Goal: Task Accomplishment & Management: Use online tool/utility

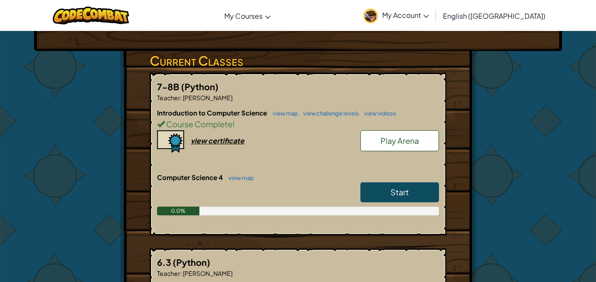
scroll to position [105, 0]
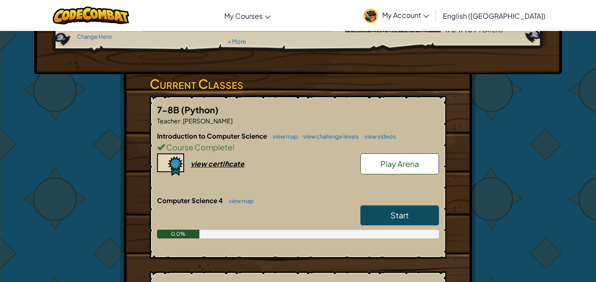
click at [392, 223] on link "Start" at bounding box center [399, 215] width 78 height 20
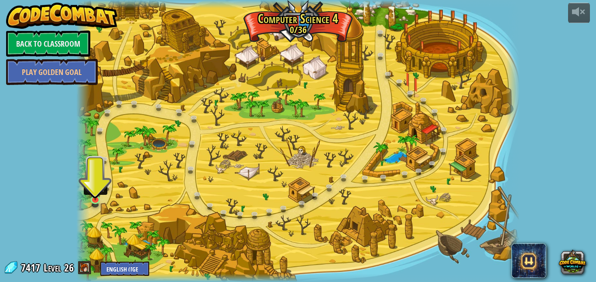
click at [94, 200] on img at bounding box center [95, 188] width 10 height 24
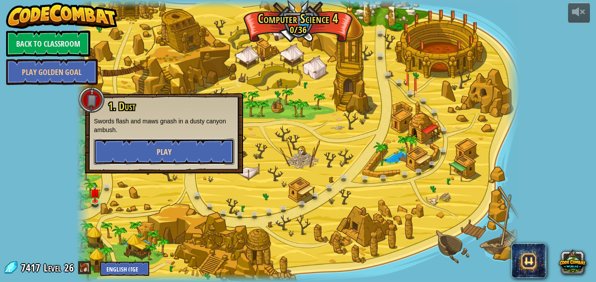
click at [144, 158] on button "Play" at bounding box center [164, 152] width 140 height 26
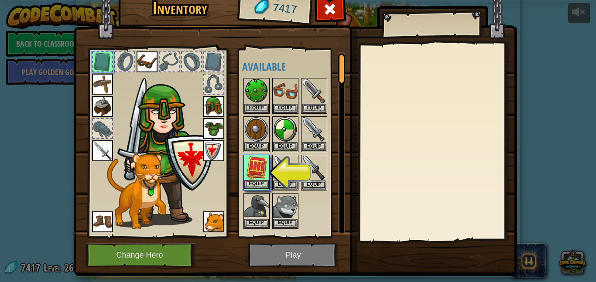
click at [263, 171] on img at bounding box center [256, 168] width 24 height 24
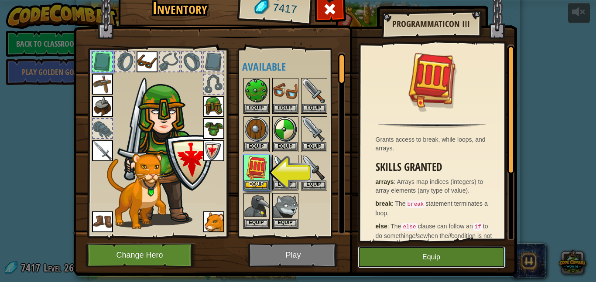
click at [422, 262] on button "Equip" at bounding box center [431, 257] width 147 height 22
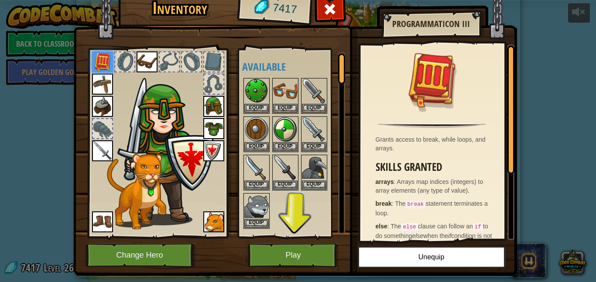
click at [290, 268] on img at bounding box center [294, 117] width 443 height 317
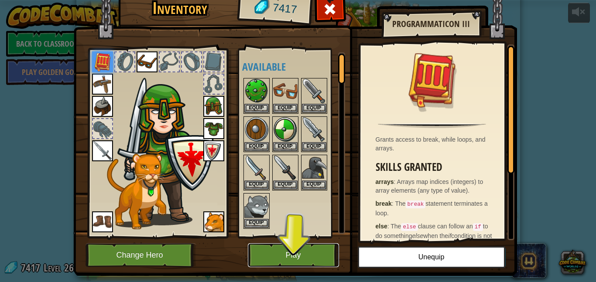
click at [286, 261] on button "Play" at bounding box center [293, 255] width 91 height 24
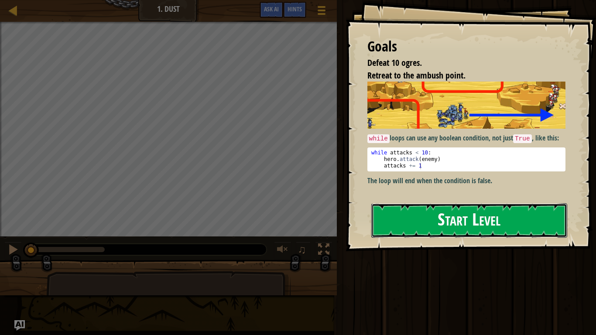
click at [433, 228] on button "Start Level" at bounding box center [469, 220] width 196 height 34
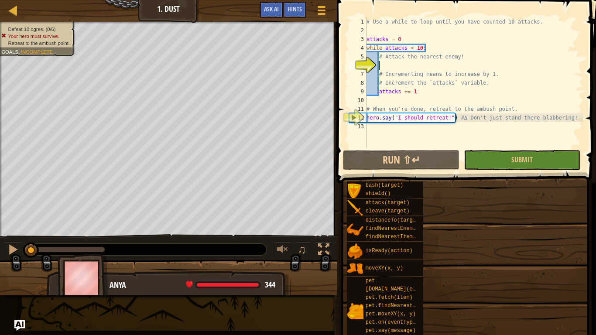
click at [433, 228] on div "bash(target) shield() attack(target) cleave(target) distanceTo(target) findNear…" at bounding box center [467, 296] width 243 height 231
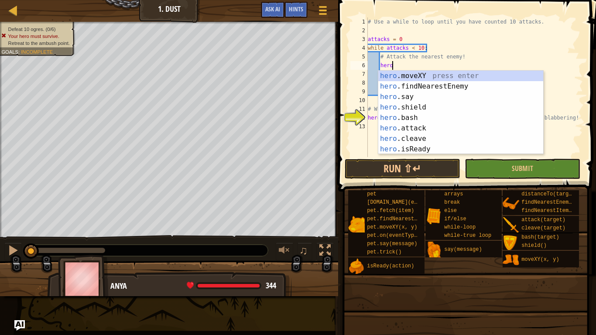
type textarea "hero."
click at [482, 89] on div "hero. moveXY press enter hero. findNearestEnemy press enter hero. say press ent…" at bounding box center [460, 123] width 165 height 105
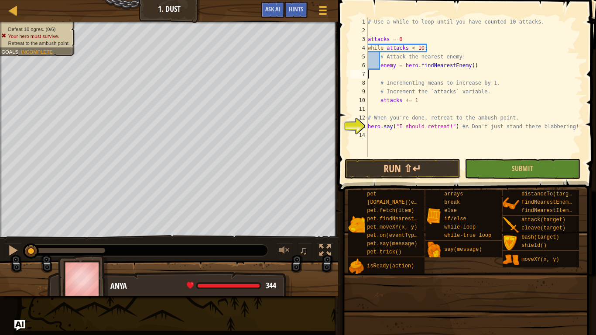
scroll to position [4, 0]
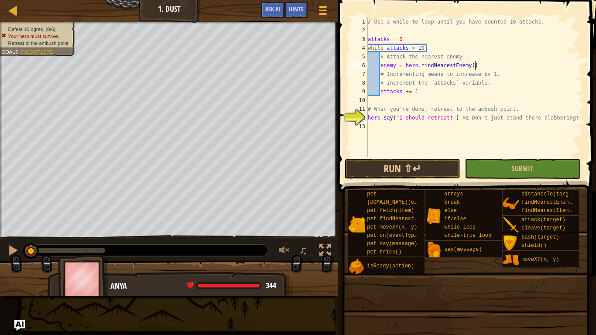
click at [423, 95] on div "# Use a while to loop until you have counted 10 attacks. attacks = 0 while atta…" at bounding box center [474, 95] width 217 height 157
type textarea "attacks += 1"
click at [391, 124] on div "# Use a while to loop until you have counted 10 attacks. attacks = 0 while atta…" at bounding box center [474, 95] width 217 height 157
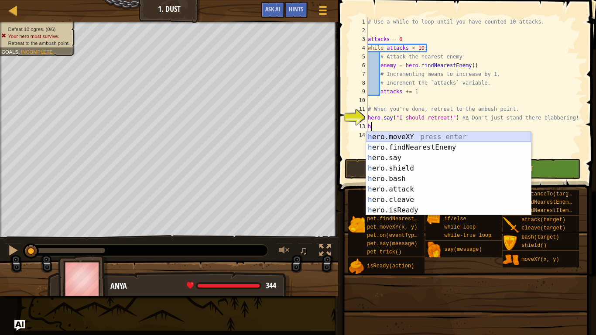
click at [428, 134] on div "h ero.moveXY press enter h ero.findNearestEnemy press enter h ero.say press ent…" at bounding box center [448, 184] width 165 height 105
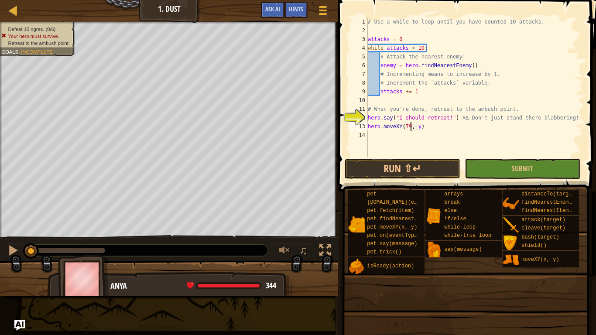
scroll to position [4, 7]
type textarea "hero.moveXY(79, 33)"
click at [469, 144] on div "# Use a while to loop until you have counted 10 attacks. attacks = 0 while atta…" at bounding box center [474, 95] width 217 height 157
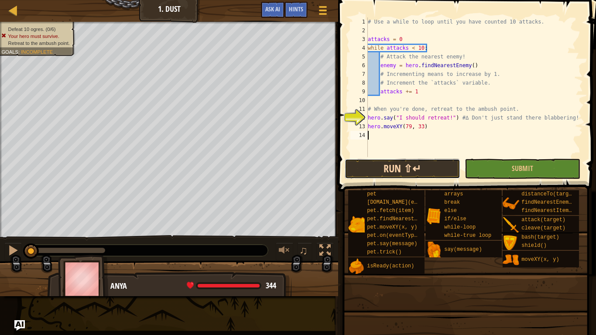
click at [439, 166] on button "Run ⇧↵" at bounding box center [402, 169] width 116 height 20
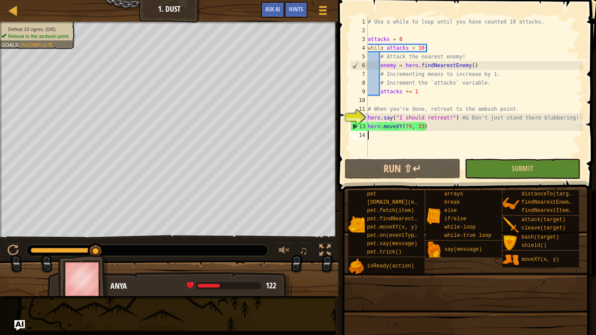
click at [479, 65] on div "# Use a while to loop until you have counted 10 attacks. attacks = 0 while atta…" at bounding box center [474, 95] width 217 height 157
type textarea "enemy = hero.findNearestEnemy()"
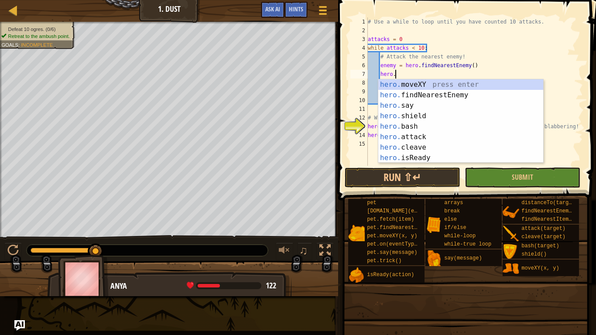
scroll to position [4, 3]
click at [479, 140] on div "hero. moveXY press enter hero. findNearestEnemy press enter hero. say press ent…" at bounding box center [460, 131] width 165 height 105
type textarea "hero.attack(enemy)"
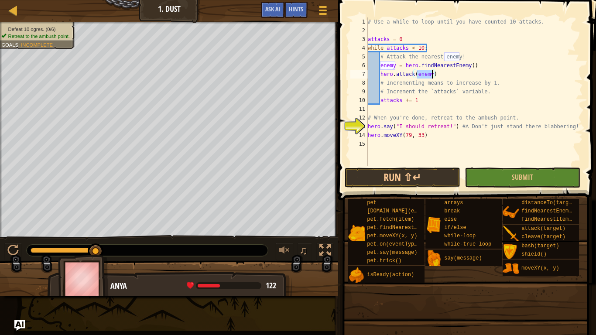
click at [489, 156] on div "# Use a while to loop until you have counted 10 attacks. attacks = 0 while atta…" at bounding box center [474, 100] width 217 height 166
click at [438, 185] on button "Run ⇧↵" at bounding box center [402, 177] width 116 height 20
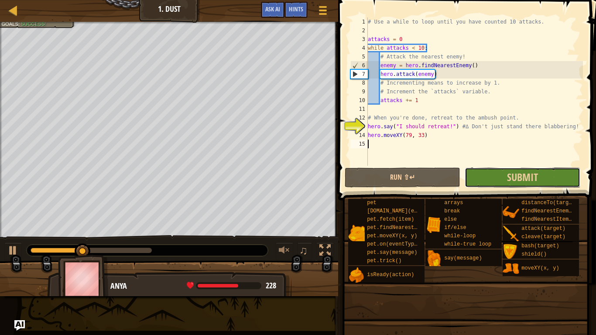
click at [490, 175] on button "Submit" at bounding box center [522, 177] width 116 height 20
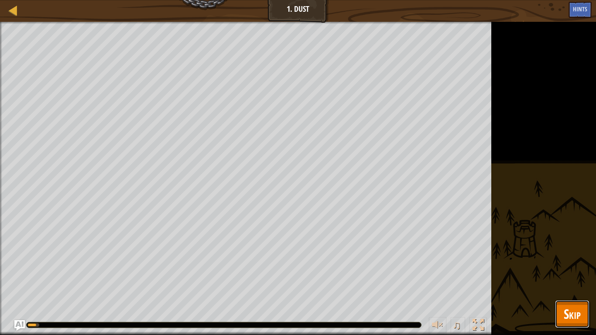
click at [576, 282] on button "Skip" at bounding box center [572, 314] width 34 height 28
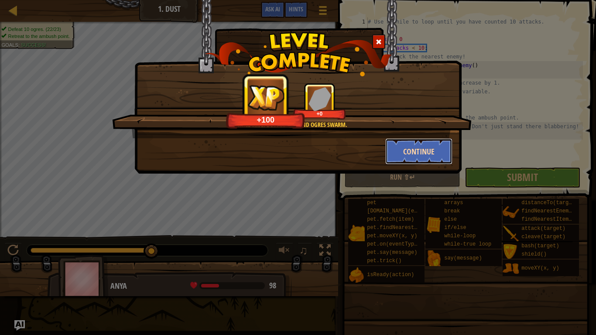
click at [404, 147] on button "Continue" at bounding box center [419, 151] width 68 height 26
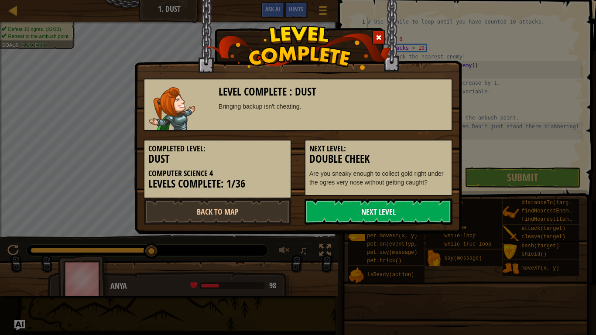
click at [399, 208] on link "Next Level" at bounding box center [378, 211] width 148 height 26
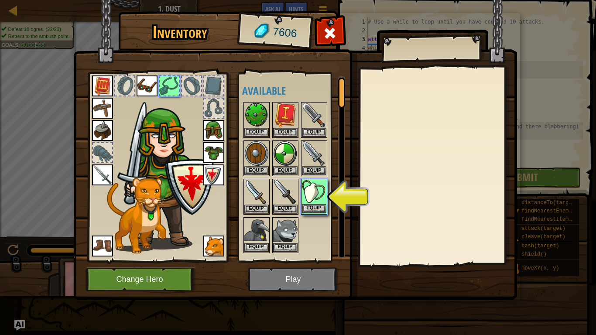
click at [312, 202] on img at bounding box center [314, 192] width 24 height 24
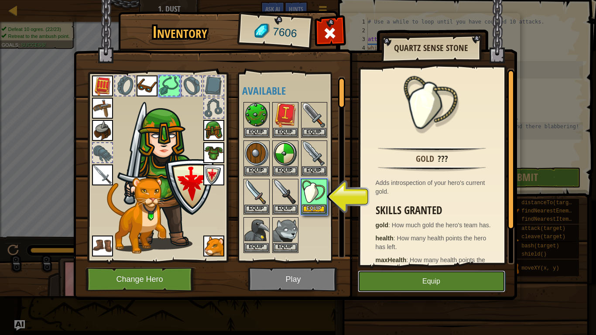
click at [433, 276] on button "Equip" at bounding box center [431, 281] width 147 height 22
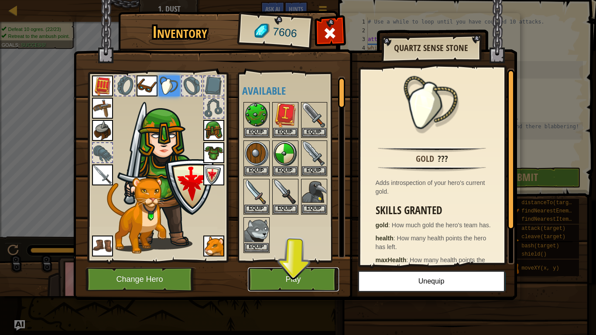
click at [308, 278] on button "Play" at bounding box center [293, 279] width 91 height 24
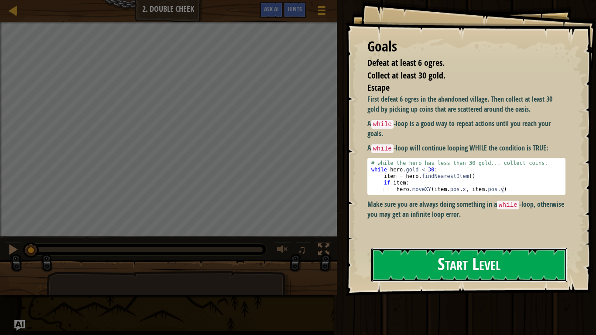
click at [422, 263] on button "Start Level" at bounding box center [469, 265] width 196 height 34
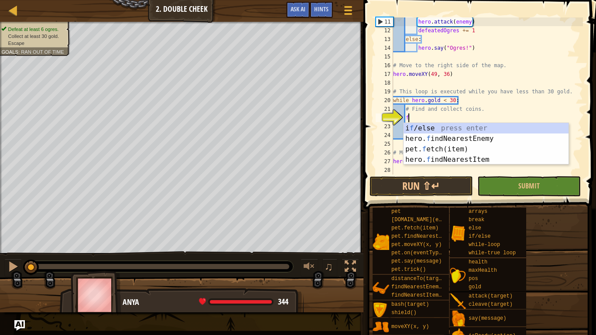
scroll to position [4, 2]
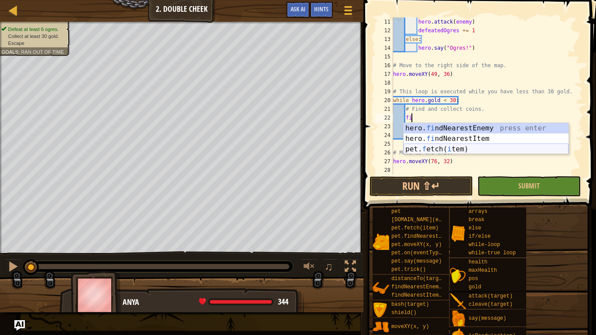
type textarea "f"
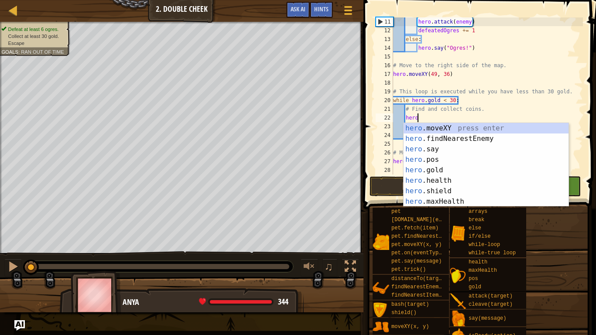
scroll to position [4, 3]
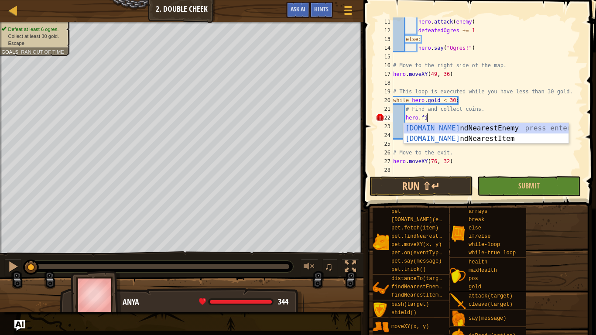
type textarea "hero.find"
click at [518, 136] on div "hero.find NearestEnemy press enter hero.find NearestItem press enter" at bounding box center [485, 144] width 165 height 42
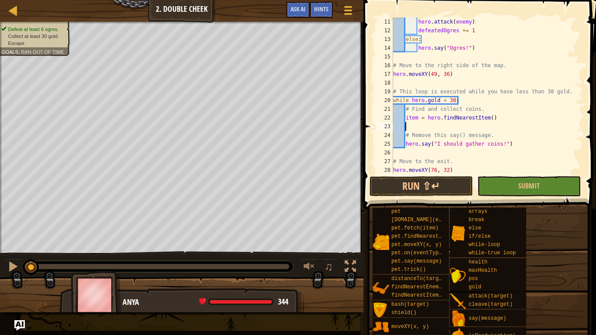
scroll to position [4, 0]
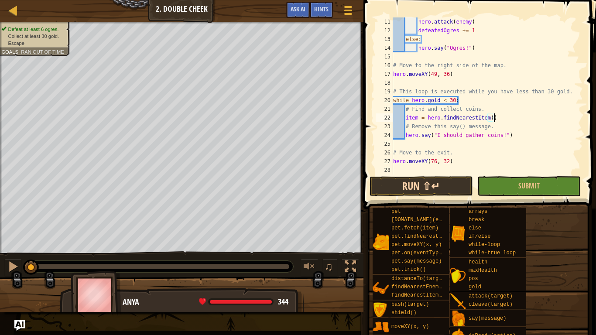
type textarea "item = hero.findNearestItem()"
click at [449, 192] on button "Run ⇧↵" at bounding box center [420, 186] width 103 height 20
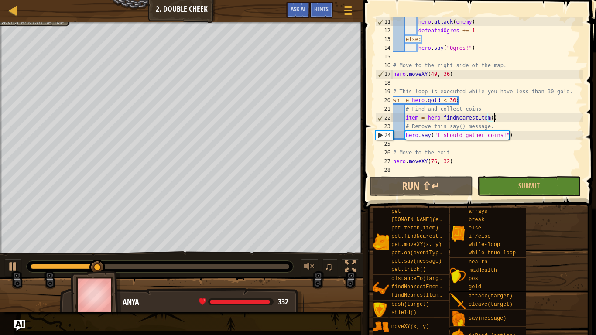
click at [448, 171] on div "hero . attack ( enemy ) defeatedOgres += 1 else : hero . say ( "Ogres!" ) # Mov…" at bounding box center [486, 104] width 191 height 174
click at [450, 139] on div "hero . attack ( enemy ) defeatedOgres += 1 else : hero . say ( "Ogres!" ) # Mov…" at bounding box center [486, 104] width 191 height 174
type textarea "hero.say("I should gather coins!")"
type textarea "hero.moveXY(76, 32)"
click at [324, 14] on div "Hints" at bounding box center [321, 10] width 23 height 16
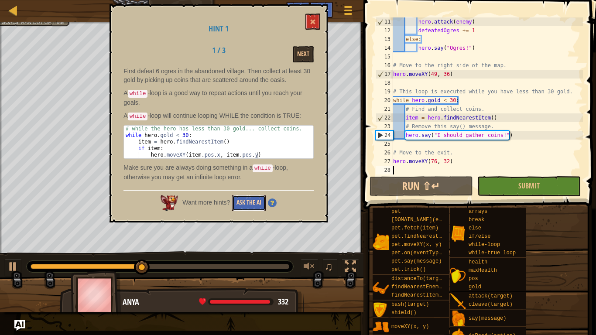
click at [240, 202] on button "Ask the AI" at bounding box center [249, 203] width 34 height 16
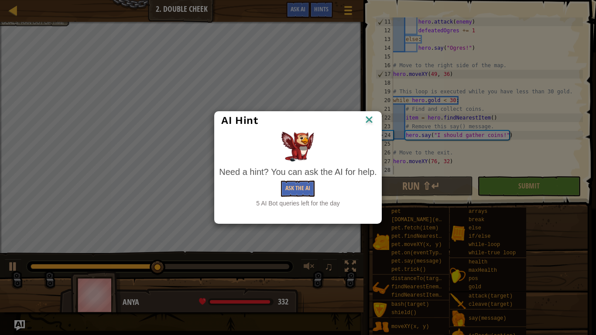
click at [368, 123] on img at bounding box center [368, 120] width 11 height 13
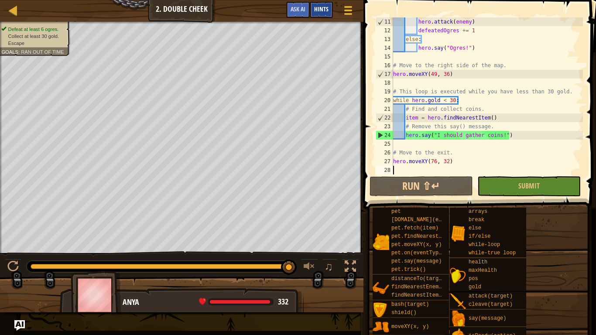
click at [321, 7] on span "Hints" at bounding box center [321, 9] width 14 height 8
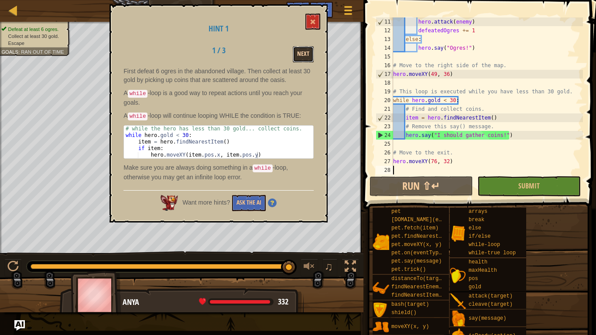
click at [306, 55] on button "Next" at bounding box center [303, 54] width 21 height 16
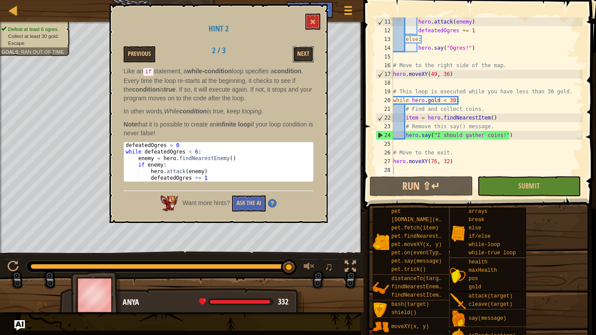
click at [306, 55] on button "Next" at bounding box center [303, 54] width 21 height 16
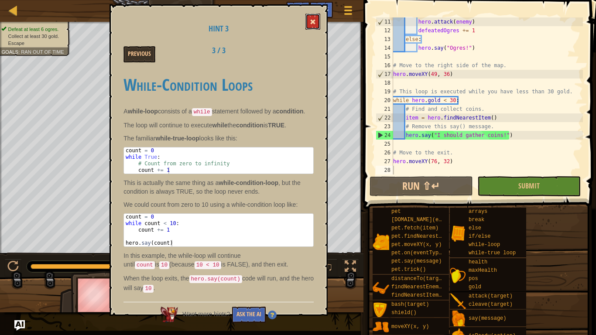
click at [314, 23] on span at bounding box center [313, 22] width 6 height 6
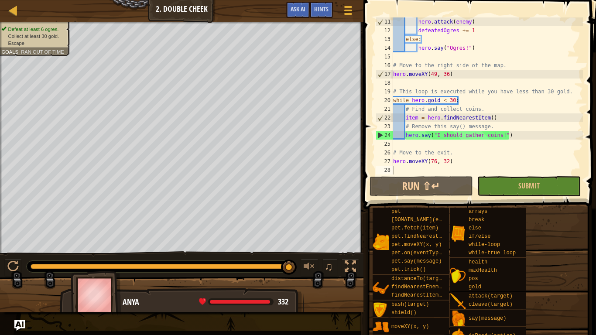
click at [498, 117] on div "hero . attack ( enemy ) defeatedOgres += 1 else : hero . say ( "Ogres!" ) # Mov…" at bounding box center [486, 104] width 191 height 174
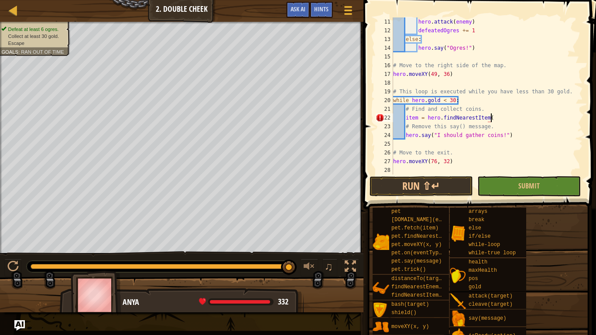
type textarea "item = hero.findNearestItem()"
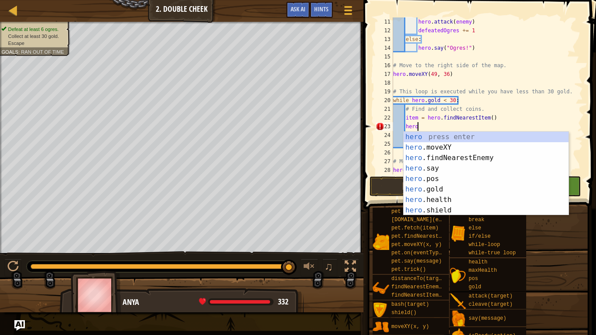
scroll to position [4, 3]
type textarea "h"
click at [438, 148] on div "hero press enter hero .moveXY press enter hero .findNearestEnemy press enter he…" at bounding box center [485, 184] width 165 height 105
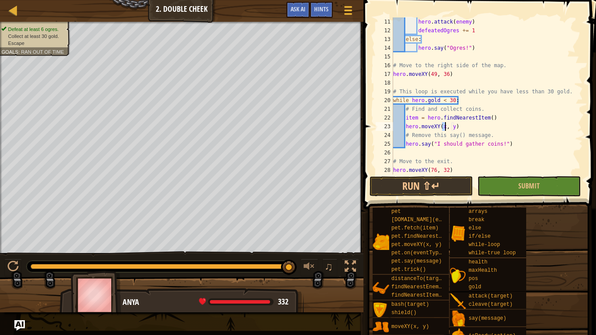
click at [462, 125] on div "hero . attack ( enemy ) defeatedOgres += 1 else : hero . say ( "Ogres!" ) # Mov…" at bounding box center [486, 104] width 191 height 174
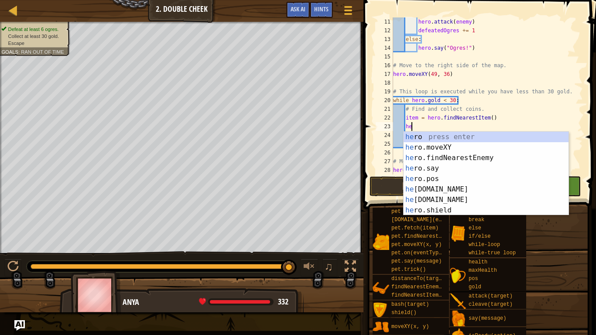
type textarea "h"
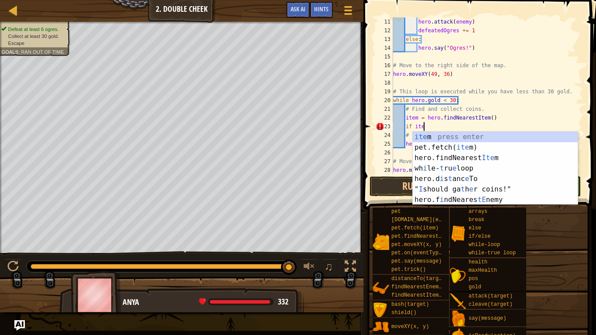
scroll to position [4, 4]
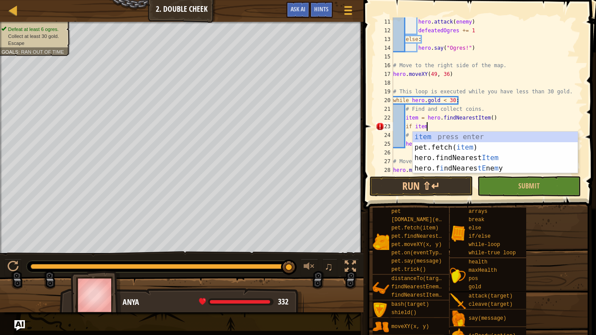
type textarea "if item:"
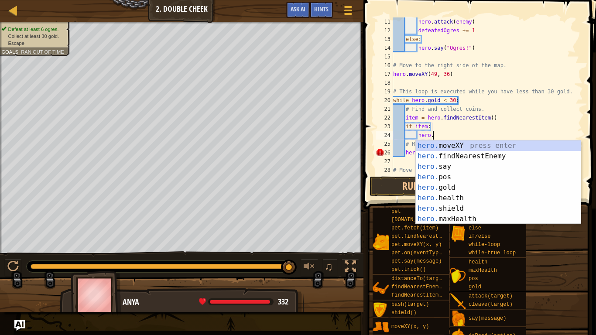
scroll to position [4, 6]
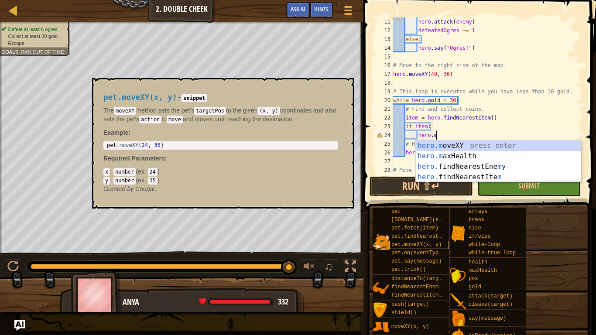
click at [427, 243] on span "pet.moveXY(x, y)" at bounding box center [416, 245] width 50 height 6
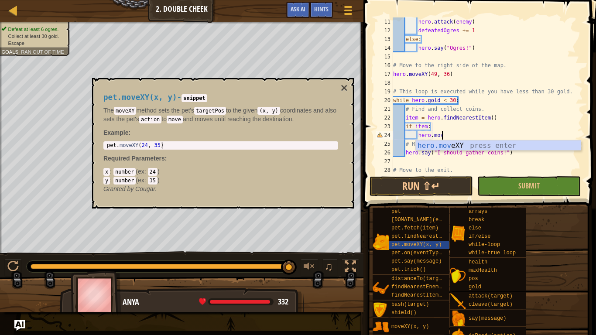
scroll to position [4, 7]
click at [440, 144] on div "hero.move XY press enter" at bounding box center [498, 155] width 165 height 31
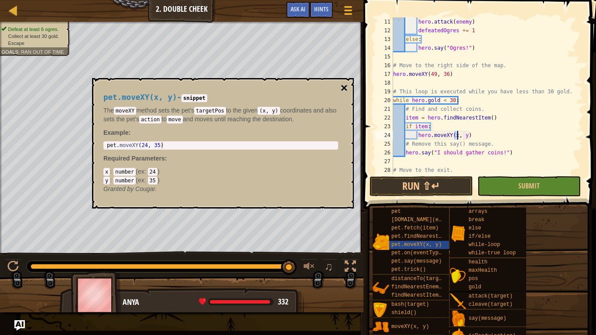
click at [343, 91] on button "×" at bounding box center [344, 88] width 7 height 12
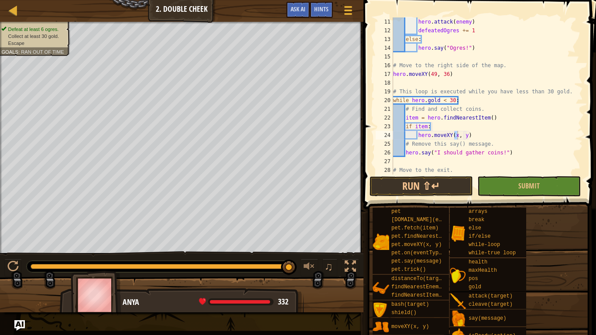
click at [467, 137] on div "hero . attack ( enemy ) defeatedOgres += 1 else : hero . say ( "Ogres!" ) # Mov…" at bounding box center [486, 104] width 191 height 174
type textarea "hero.moveXY(item.pos.x, item.pos.y)"
click at [453, 188] on button "Run ⇧↵" at bounding box center [420, 186] width 103 height 20
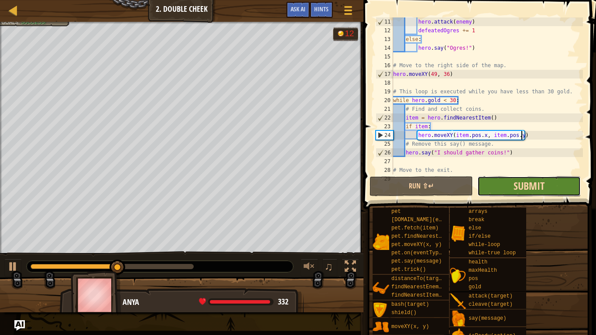
click at [513, 181] on button "Submit" at bounding box center [528, 186] width 103 height 20
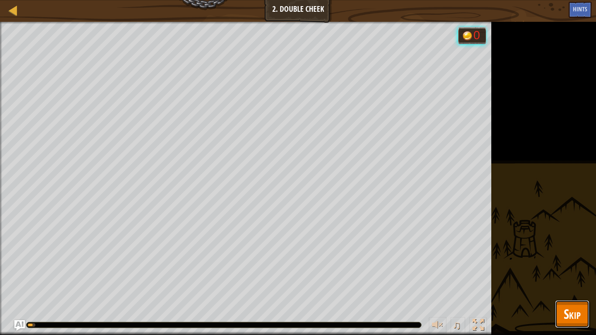
click at [569, 282] on span "Skip" at bounding box center [571, 314] width 17 height 18
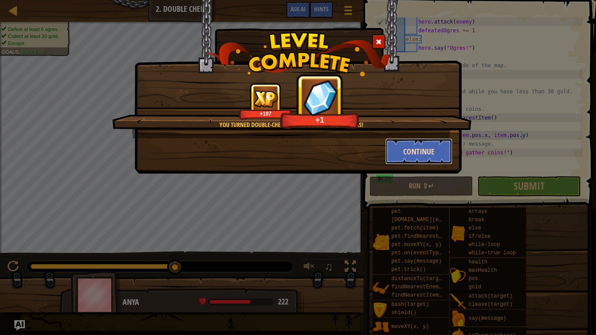
click at [433, 154] on button "Continue" at bounding box center [419, 151] width 68 height 26
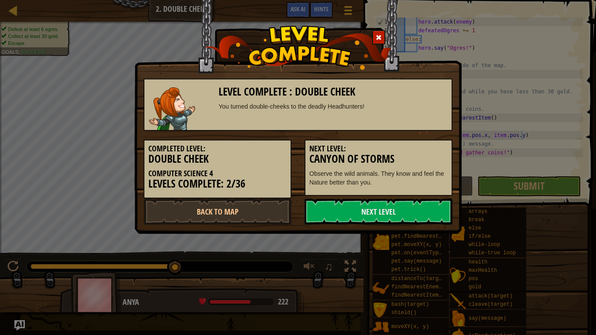
click at [426, 151] on h5 "Next Level:" at bounding box center [378, 148] width 138 height 9
click at [402, 218] on link "Next Level" at bounding box center [378, 211] width 148 height 26
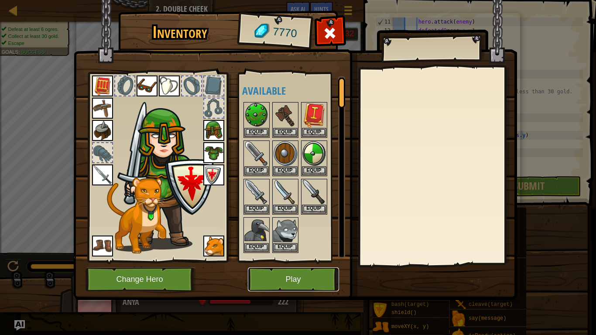
click at [303, 280] on button "Play" at bounding box center [293, 279] width 91 height 24
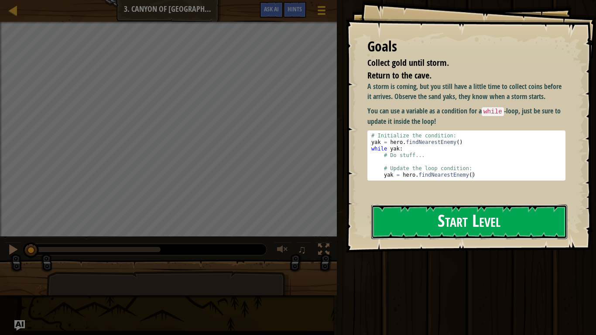
click at [496, 215] on button "Start Level" at bounding box center [469, 221] width 196 height 34
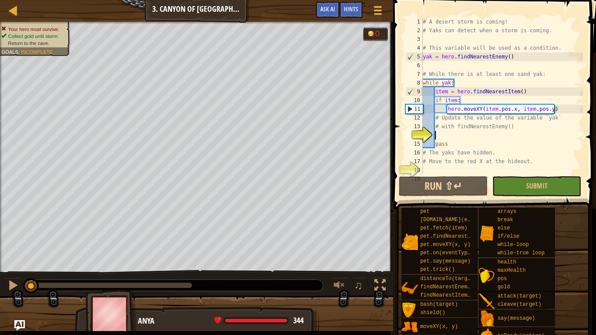
scroll to position [9, 0]
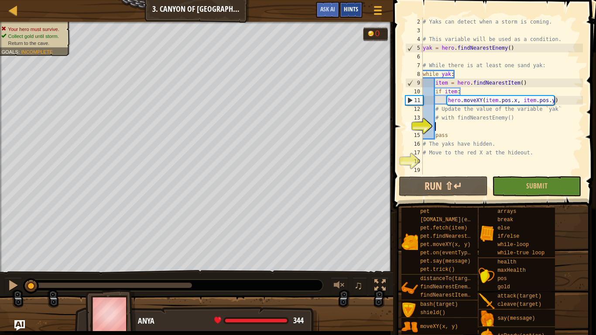
click at [353, 10] on span "Hints" at bounding box center [351, 9] width 14 height 8
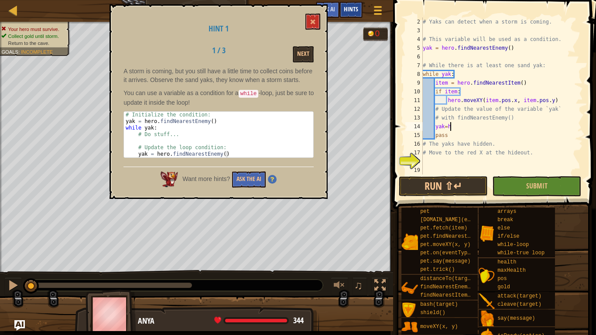
scroll to position [4, 4]
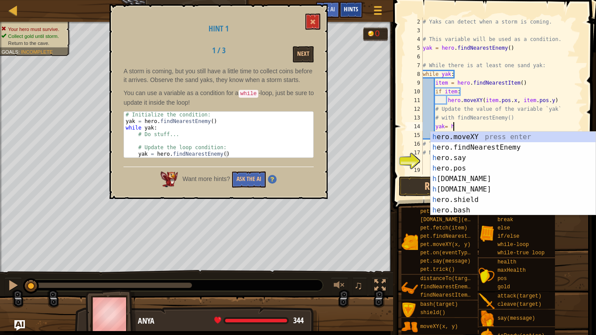
type textarea "yak= her"
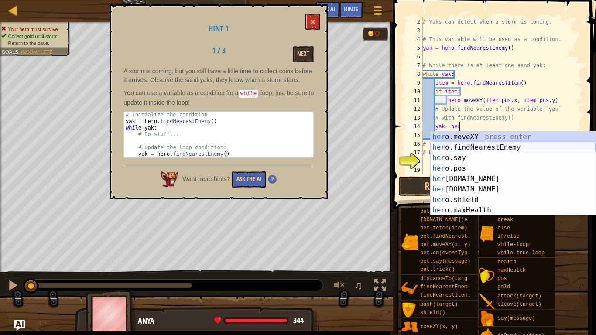
click at [443, 147] on div "her o.moveXY press enter her o.findNearestEnemy press enter her o.say press ent…" at bounding box center [512, 184] width 165 height 105
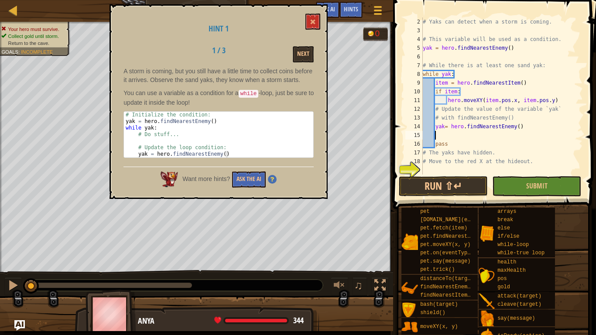
click at [443, 126] on div "# Yaks can detect when a storm is coming. # This variable will be used as a con…" at bounding box center [502, 104] width 162 height 174
type textarea "yak = hero.findNearestEnemy()"
click at [450, 193] on button "Run ⇧↵" at bounding box center [443, 186] width 89 height 20
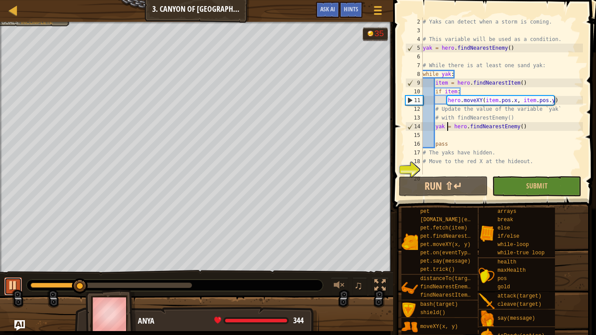
click at [12, 282] on div at bounding box center [12, 284] width 11 height 11
click at [309, 282] on div at bounding box center [175, 284] width 296 height 11
click at [190, 282] on div at bounding box center [111, 285] width 161 height 5
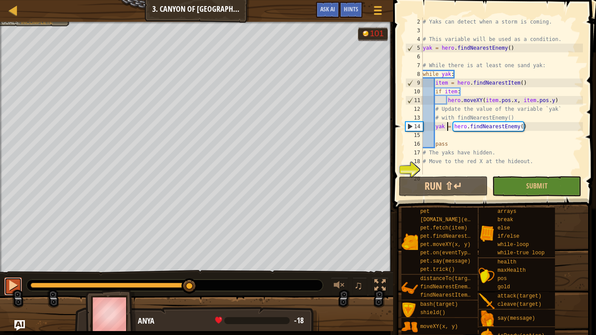
click at [14, 282] on div at bounding box center [12, 284] width 11 height 11
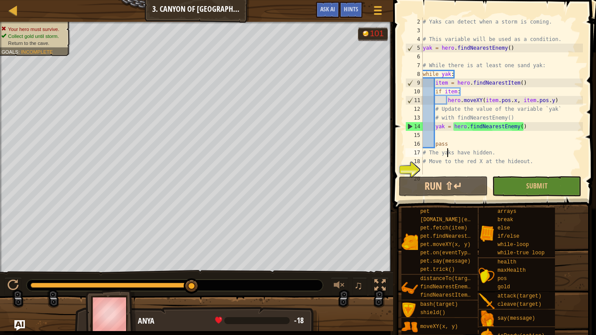
type textarea "# Move to the red X at the hideout."
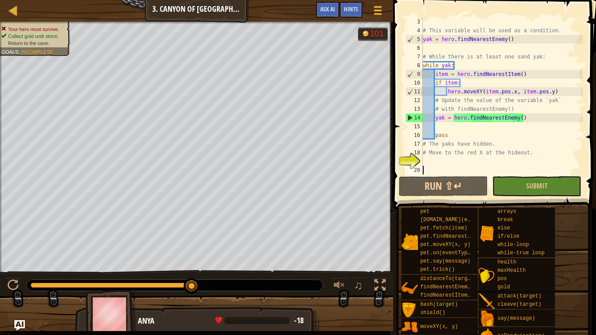
scroll to position [17, 0]
click at [439, 161] on div "# This variable will be used as a condition. yak = hero . findNearestEnemy ( ) …" at bounding box center [502, 104] width 162 height 174
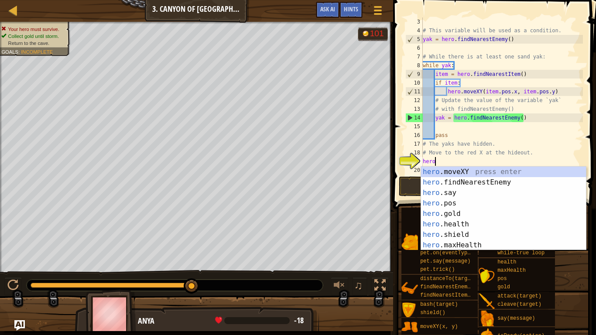
scroll to position [4, 2]
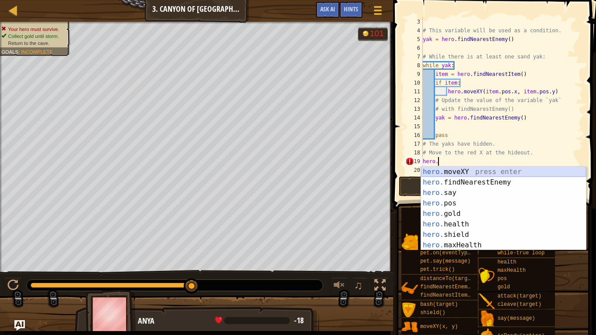
click at [444, 173] on div "hero. moveXY press enter hero. findNearestEnemy press enter hero. say press ent…" at bounding box center [503, 219] width 165 height 105
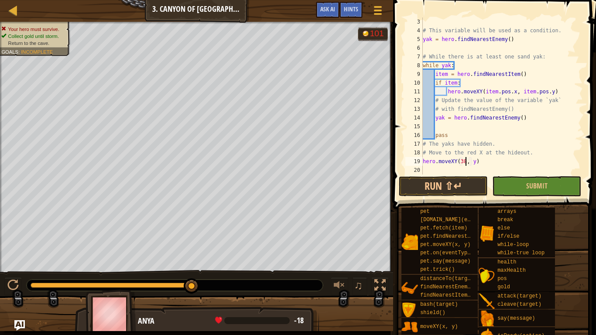
scroll to position [4, 6]
type textarea "hero.moveXY(38, 58)"
click at [478, 172] on div "# This variable will be used as a condition. yak = hero . findNearestEnemy ( ) …" at bounding box center [502, 104] width 162 height 174
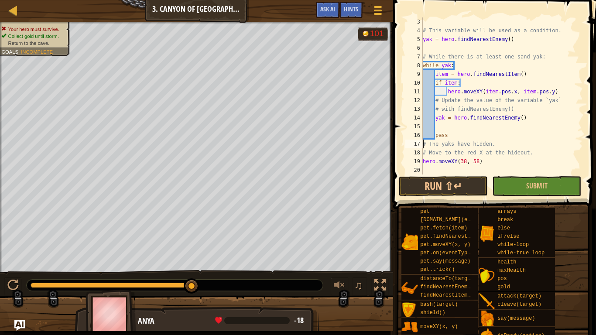
type textarea "pass"
type textarea "# While there is at least one sand yak:"
type textarea "# This variable will be used as a condition."
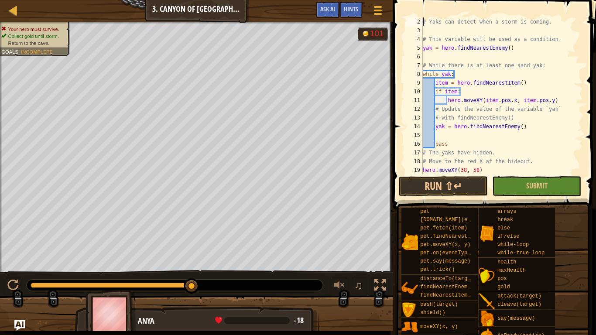
type textarea "# A desert storm is coming!"
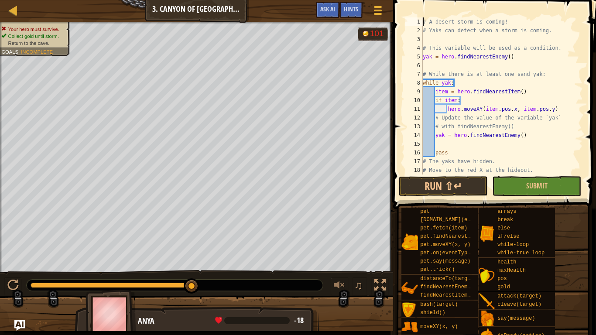
click at [443, 38] on div "# A desert storm is coming! # Yaks can detect when a storm is coming. # This va…" at bounding box center [502, 104] width 162 height 174
click at [352, 9] on span "Hints" at bounding box center [351, 9] width 14 height 8
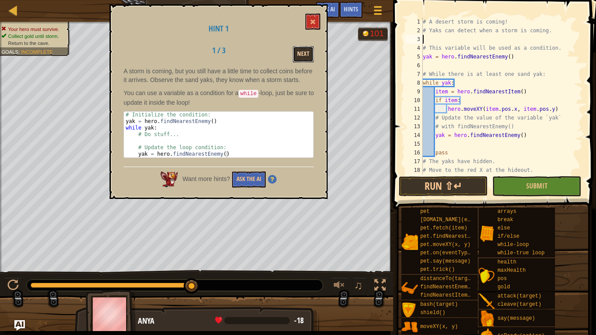
click at [306, 61] on button "Next" at bounding box center [303, 54] width 21 height 16
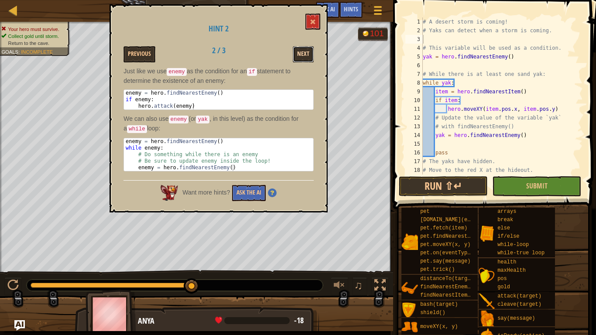
click at [310, 58] on button "Next" at bounding box center [303, 54] width 21 height 16
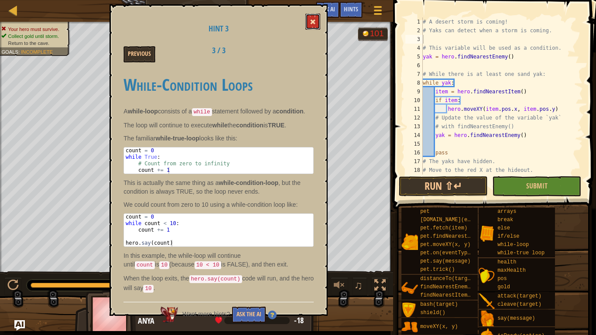
click at [315, 27] on button at bounding box center [312, 22] width 15 height 16
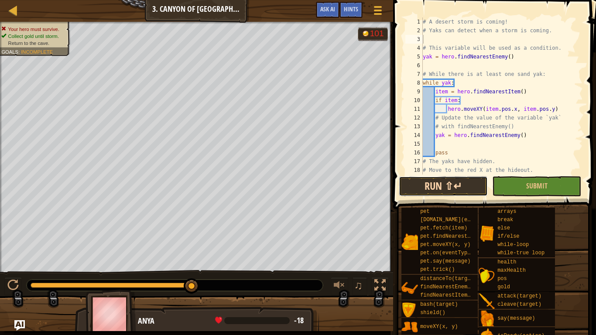
click at [410, 180] on button "Run ⇧↵" at bounding box center [443, 186] width 89 height 20
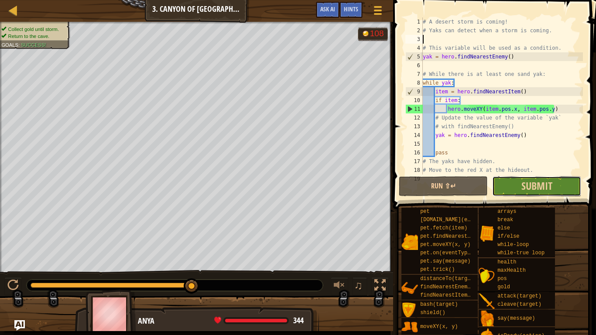
click at [517, 185] on button "Submit" at bounding box center [536, 186] width 89 height 20
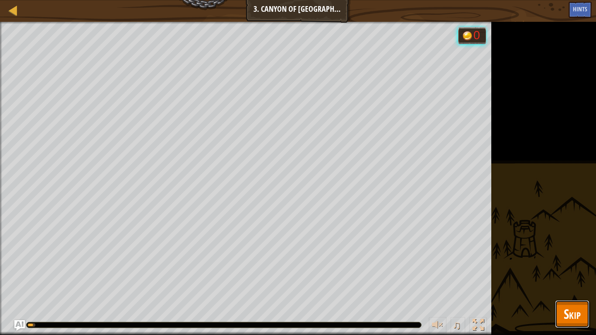
click at [579, 282] on span "Skip" at bounding box center [571, 314] width 17 height 18
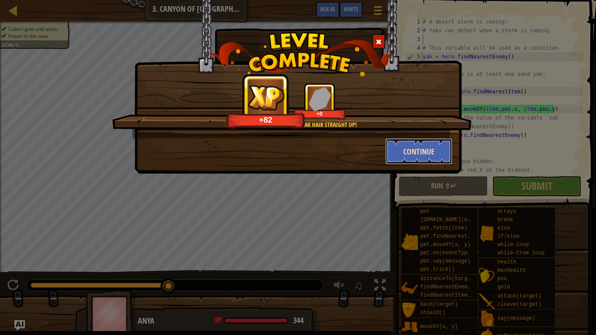
click at [403, 155] on button "Continue" at bounding box center [419, 151] width 68 height 26
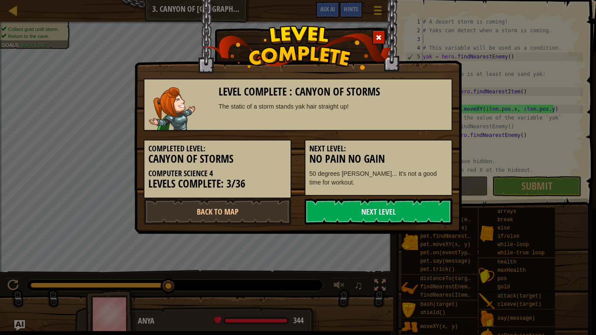
click at [408, 160] on h3 "No Pain No Gain" at bounding box center [378, 159] width 138 height 12
click at [395, 215] on link "Next Level" at bounding box center [378, 211] width 148 height 26
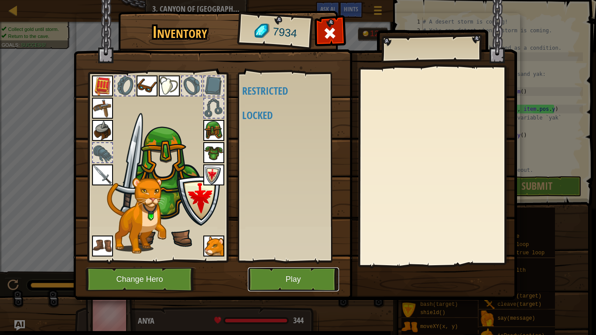
click at [298, 280] on button "Play" at bounding box center [293, 279] width 91 height 24
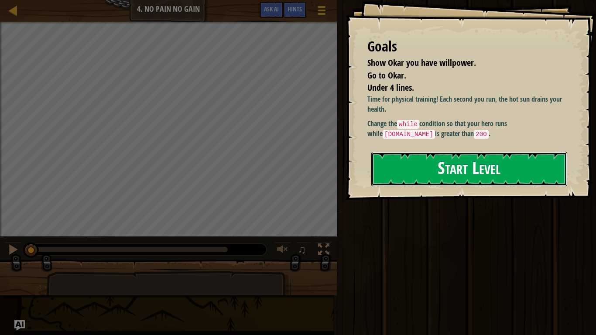
click at [432, 168] on button "Start Level" at bounding box center [469, 169] width 196 height 34
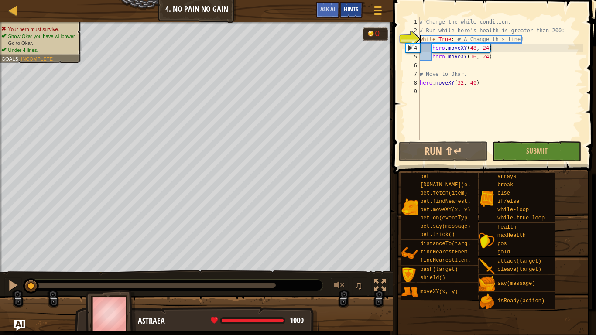
click at [352, 13] on div "Hints" at bounding box center [350, 10] width 23 height 16
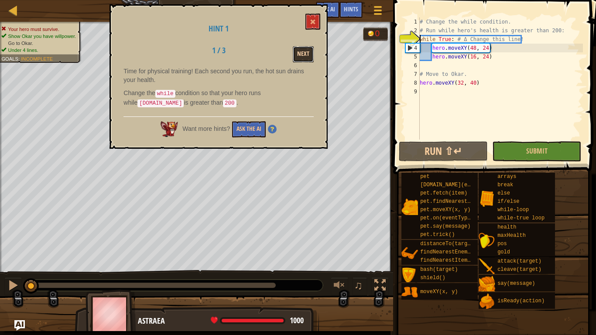
click at [307, 57] on button "Next" at bounding box center [303, 54] width 21 height 16
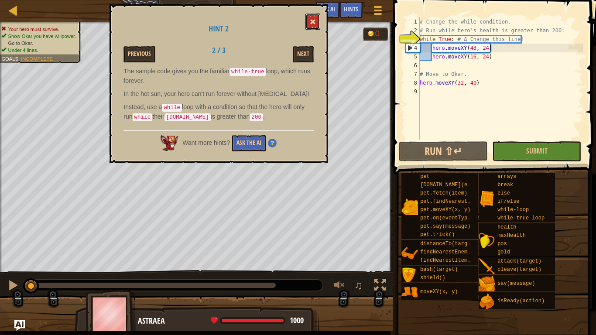
click at [317, 20] on button at bounding box center [312, 22] width 15 height 16
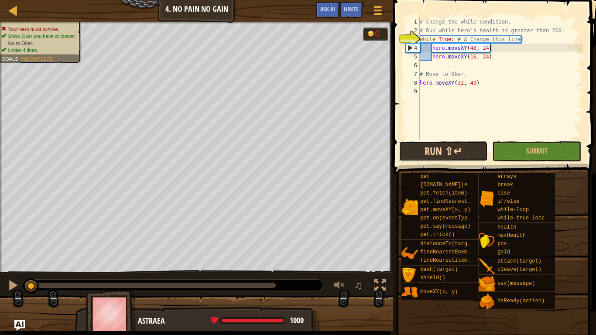
click at [438, 147] on button "Run ⇧↵" at bounding box center [443, 151] width 89 height 20
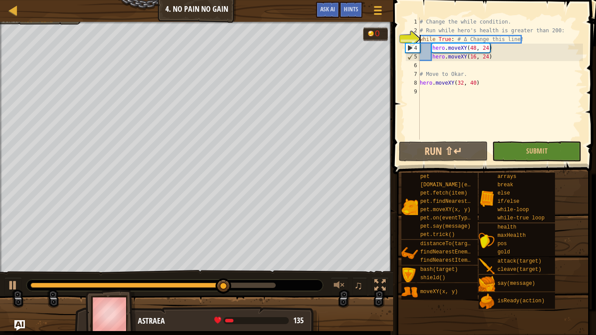
click at [445, 42] on div "# Change the while condition. # Run while hero's health is greater than 200: wh…" at bounding box center [500, 87] width 165 height 140
click at [432, 48] on div "# Change the while condition. # Run while hero's health is greater than 200: wh…" at bounding box center [500, 87] width 165 height 140
type textarea "hero.moveXY(48, 24)"
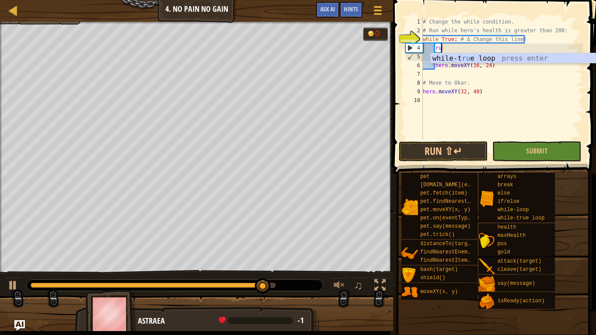
type textarea "r"
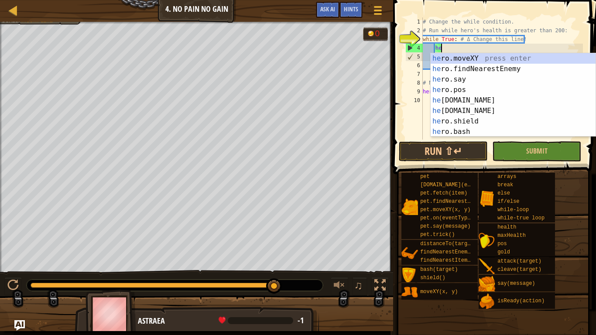
scroll to position [4, 3]
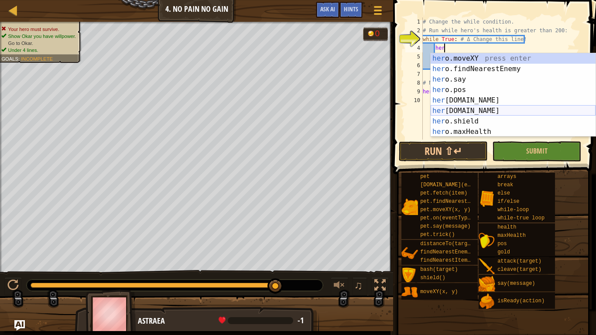
click at [464, 110] on div "her o.moveXY press enter her o.findNearestEnemy press enter her o.say press ent…" at bounding box center [512, 105] width 165 height 105
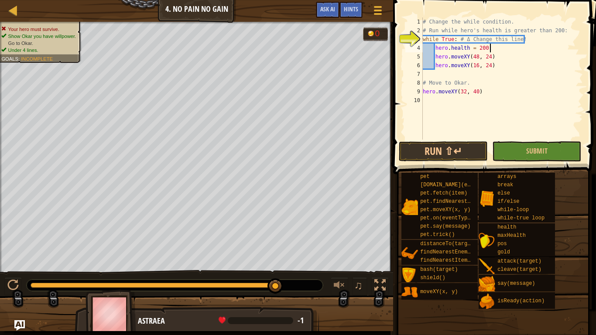
scroll to position [4, 9]
click at [436, 149] on button "Run ⇧↵" at bounding box center [443, 151] width 89 height 20
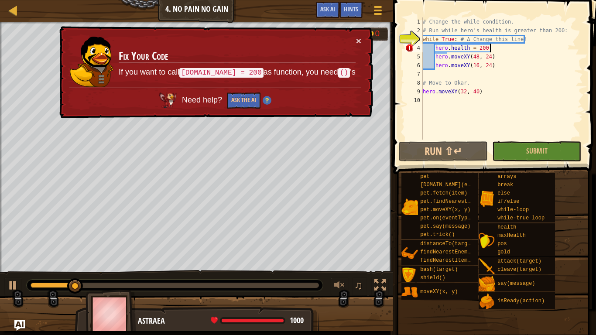
click at [435, 48] on div "# Change the while condition. # Run while hero's health is greater than 200: wh…" at bounding box center [502, 87] width 162 height 140
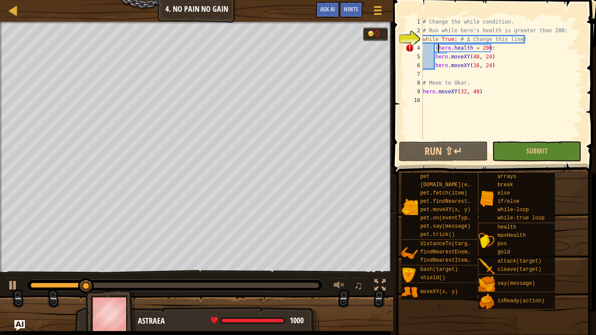
scroll to position [4, 3]
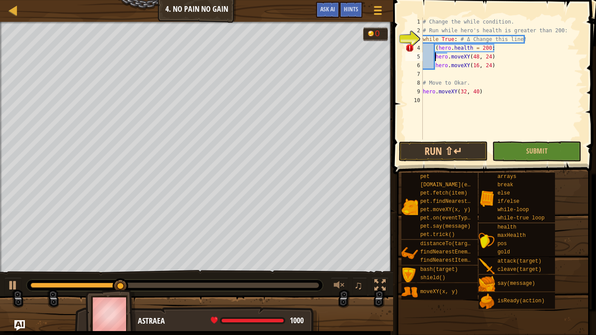
click at [492, 46] on div "# Change the while condition. # Run while hero's health is greater than 200: wh…" at bounding box center [502, 87] width 162 height 140
click at [470, 147] on button "Run ⇧↵" at bounding box center [443, 151] width 89 height 20
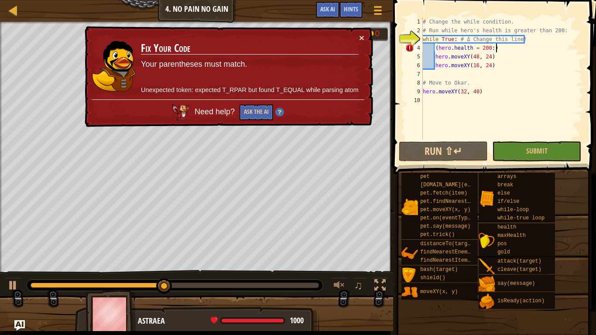
click at [439, 48] on div "# Change the while condition. # Run while hero's health is greater than 200: wh…" at bounding box center [502, 87] width 162 height 140
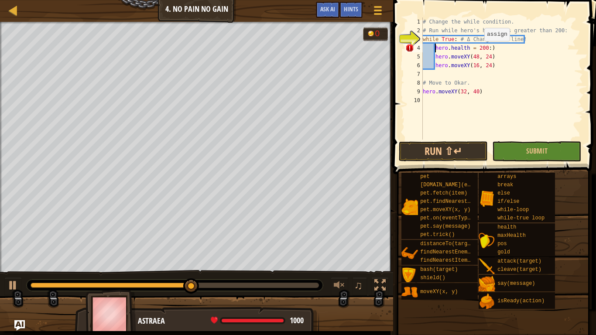
click at [479, 49] on div "# Change the while condition. # Run while hero's health is greater than 200: wh…" at bounding box center [502, 87] width 162 height 140
type textarea "[DOMAIN_NAME] = (200:)"
click at [462, 151] on button "Run ⇧↵" at bounding box center [443, 151] width 89 height 20
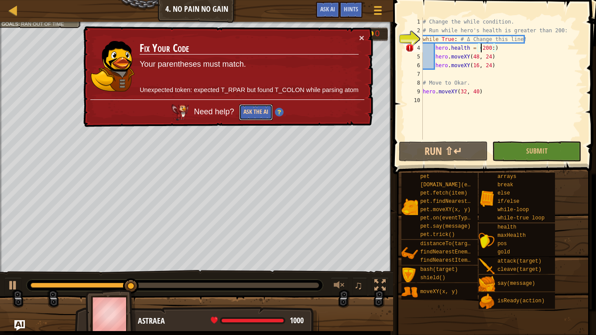
click at [256, 112] on button "Ask the AI" at bounding box center [256, 112] width 34 height 16
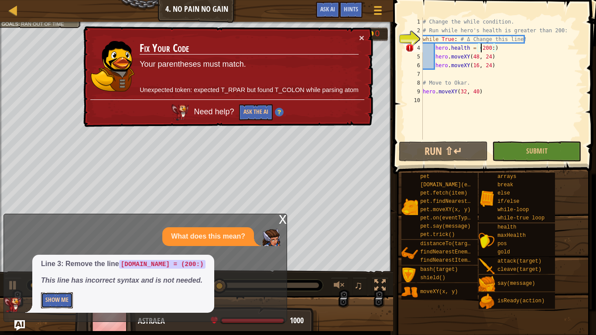
click at [59, 282] on button "Show Me" at bounding box center [57, 300] width 32 height 16
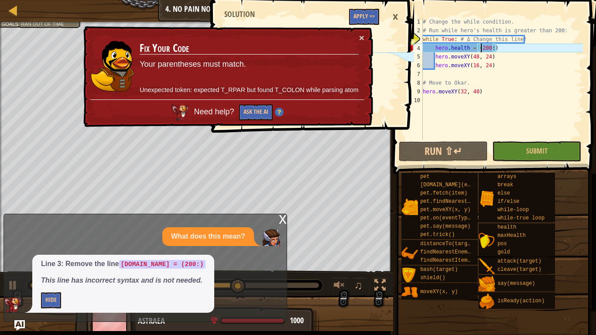
click at [381, 115] on div "# Change the while condition. # Run while hero's health is greater than 200: wh…" at bounding box center [305, 82] width 165 height 113
click at [363, 36] on button "×" at bounding box center [361, 37] width 5 height 9
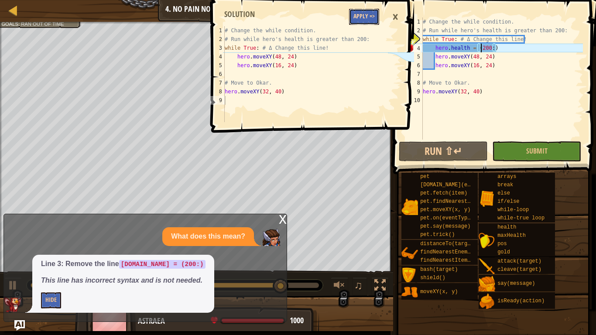
click at [367, 18] on button "Apply =>" at bounding box center [364, 17] width 30 height 16
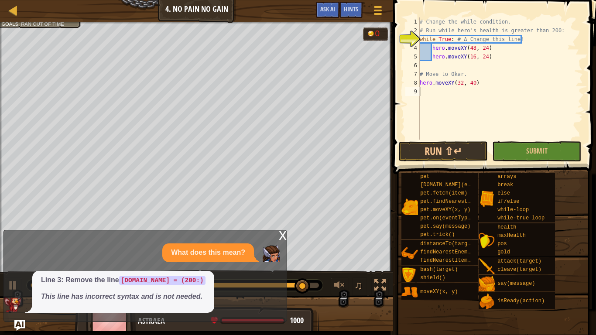
click at [151, 282] on em "This line has incorrect syntax and is not needed." at bounding box center [121, 296] width 161 height 7
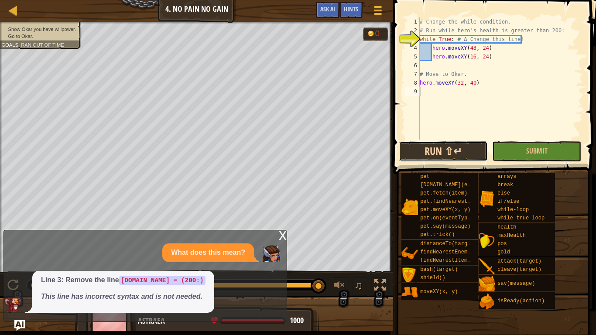
click at [432, 152] on button "Run ⇧↵" at bounding box center [443, 151] width 89 height 20
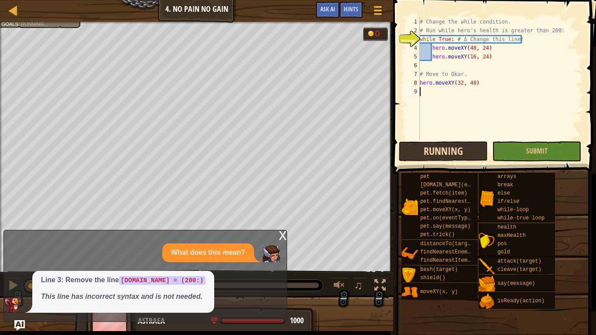
scroll to position [4, 0]
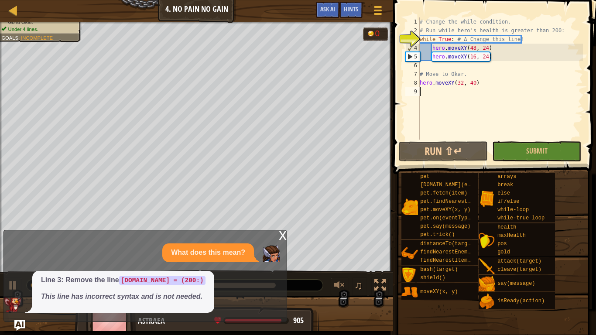
click at [23, 282] on div "x What does this mean? Line 3: Remove the line [DOMAIN_NAME] = (200:) This line…" at bounding box center [144, 276] width 283 height 92
click at [280, 235] on div "x" at bounding box center [283, 234] width 8 height 9
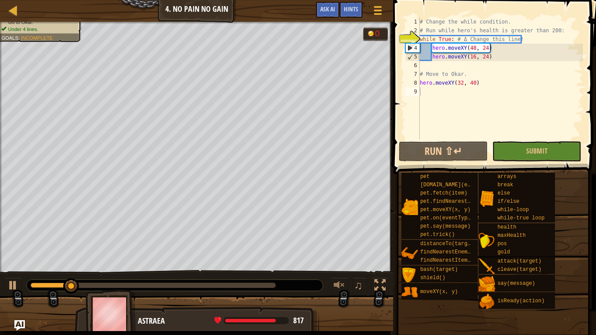
click at [432, 50] on div "# Change the while condition. # Run while hero's health is greater than 200: wh…" at bounding box center [500, 87] width 165 height 140
type textarea "hero.moveXY(48, 24)"
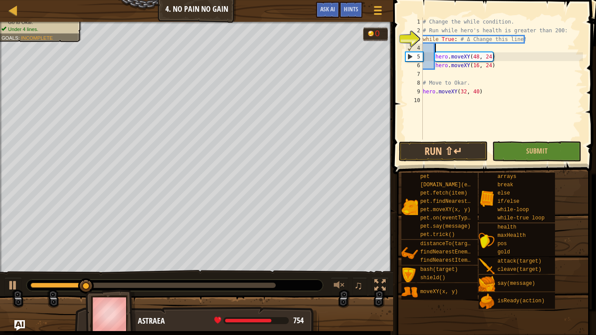
type textarea "a"
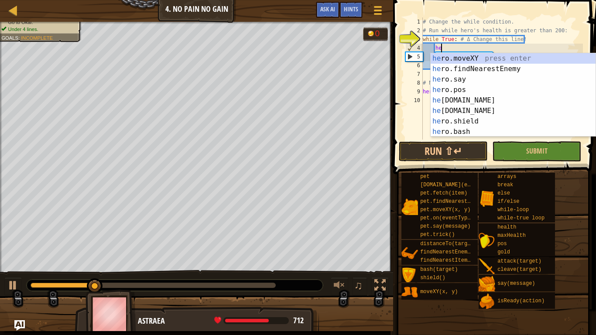
scroll to position [4, 3]
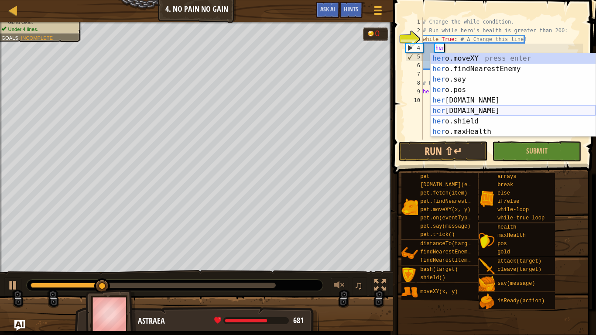
click at [449, 110] on div "her o.moveXY press enter her o.findNearestEnemy press enter her o.say press ent…" at bounding box center [512, 105] width 165 height 105
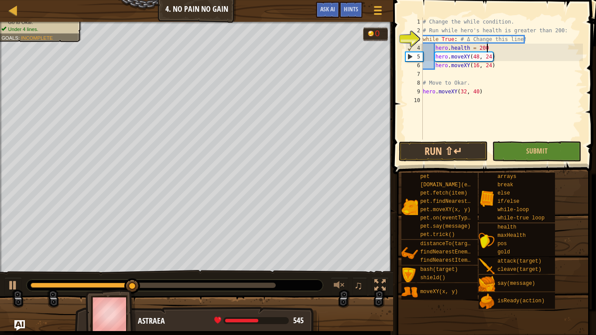
scroll to position [4, 9]
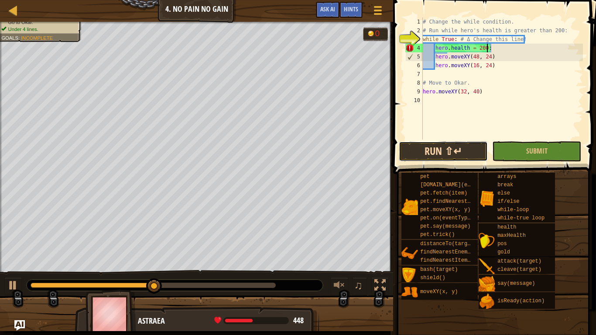
click at [430, 146] on button "Run ⇧↵" at bounding box center [443, 151] width 89 height 20
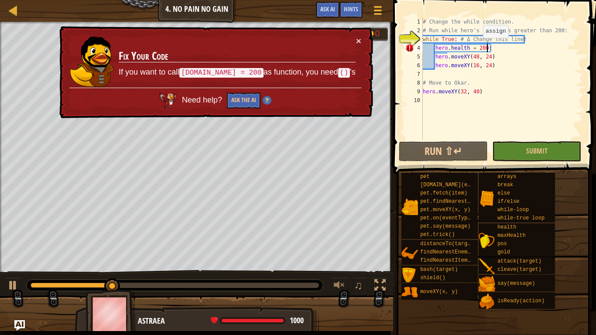
click at [478, 47] on div "# Change the while condition. # Run while hero's health is greater than 200: wh…" at bounding box center [502, 87] width 162 height 140
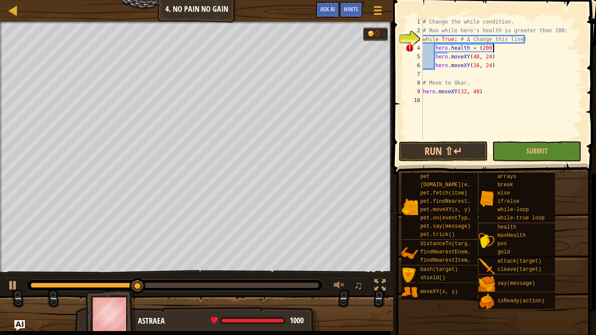
scroll to position [4, 10]
type textarea "[DOMAIN_NAME] = (200:)"
click at [453, 158] on button "Run ⇧↵" at bounding box center [443, 151] width 89 height 20
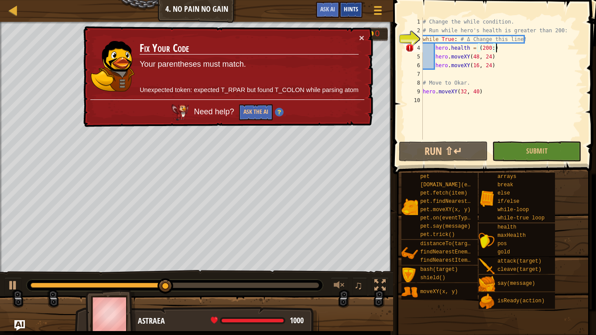
click at [345, 13] on span "Hints" at bounding box center [351, 9] width 14 height 8
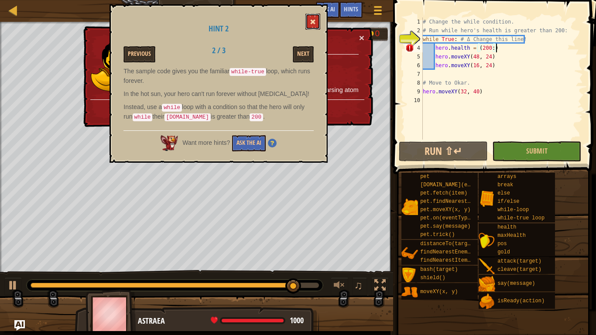
click at [314, 20] on span at bounding box center [313, 22] width 6 height 6
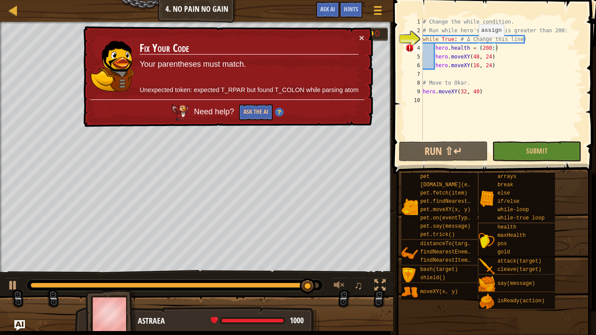
click at [474, 46] on div "# Change the while condition. # Run while hero's health is greater than 200: wh…" at bounding box center [502, 87] width 162 height 140
click at [466, 48] on div "# Change the while condition. # Run while hero's health is greater than 200: wh…" at bounding box center [502, 87] width 162 height 140
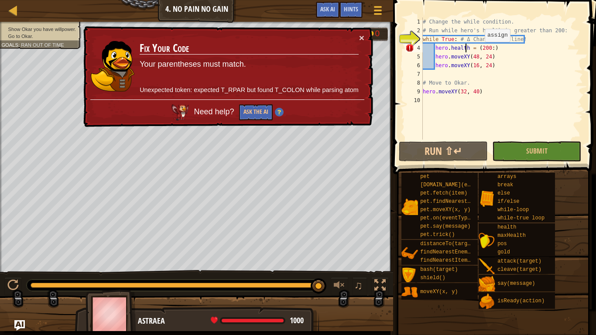
click at [480, 51] on div "# Change the while condition. # Run while hero's health is greater than 200: wh…" at bounding box center [502, 87] width 162 height 140
click at [482, 51] on div "# Change the while condition. # Run while hero's health is greater than 200: wh…" at bounding box center [502, 87] width 162 height 140
click at [362, 38] on button "×" at bounding box center [361, 37] width 5 height 9
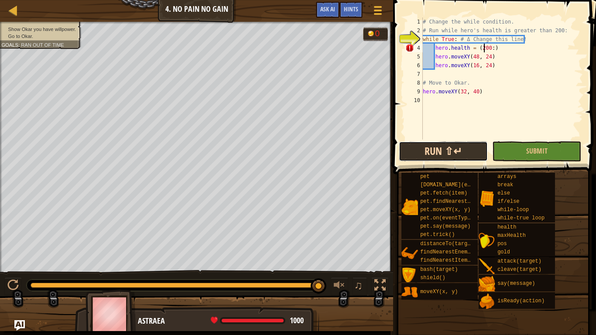
click at [469, 156] on button "Run ⇧↵" at bounding box center [443, 151] width 89 height 20
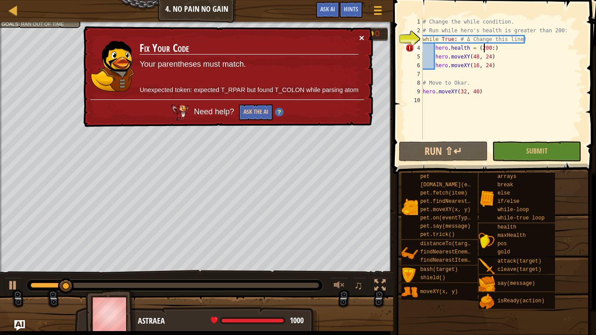
click at [360, 37] on button "×" at bounding box center [361, 37] width 5 height 9
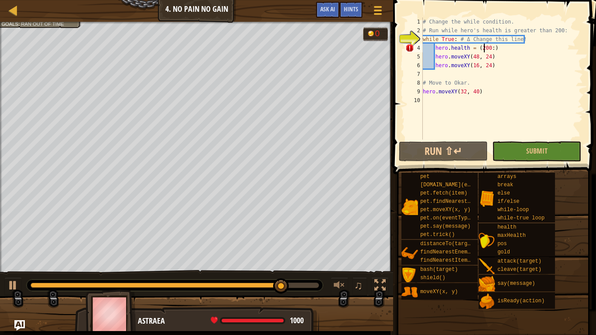
click at [435, 49] on div "# Change the while condition. # Run while hero's health is greater than 200: wh…" at bounding box center [502, 87] width 162 height 140
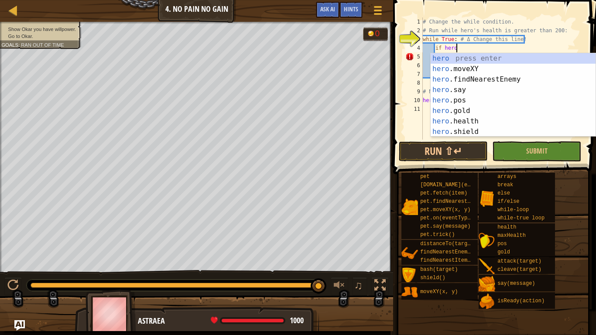
scroll to position [4, 4]
click at [470, 121] on div "hero press enter hero .moveXY press enter hero .findNearestEnemy press enter he…" at bounding box center [512, 105] width 165 height 105
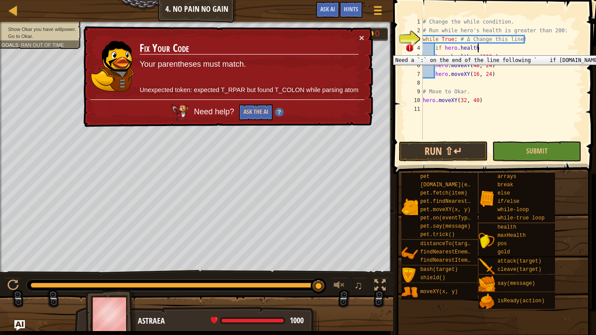
scroll to position [4, 8]
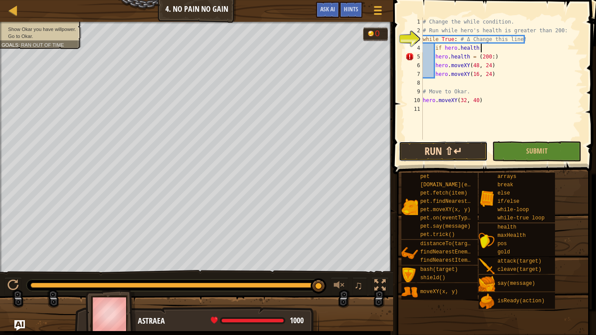
click at [428, 157] on button "Run ⇧↵" at bounding box center [443, 151] width 89 height 20
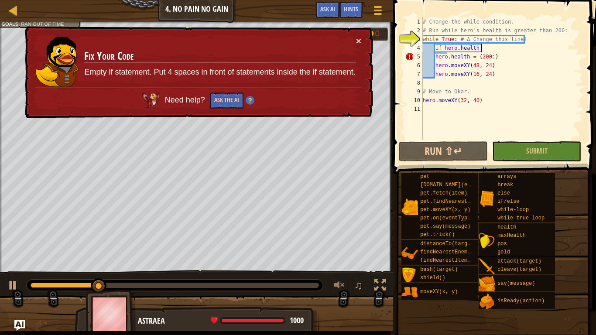
click at [436, 57] on div "# Change the while condition. # Run while hero's health is greater than 200: wh…" at bounding box center [502, 87] width 162 height 140
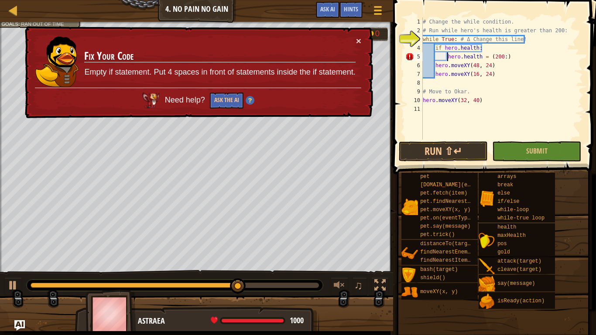
click at [433, 47] on div "# Change the while condition. # Run while hero's health is greater than 200: wh…" at bounding box center [502, 87] width 162 height 140
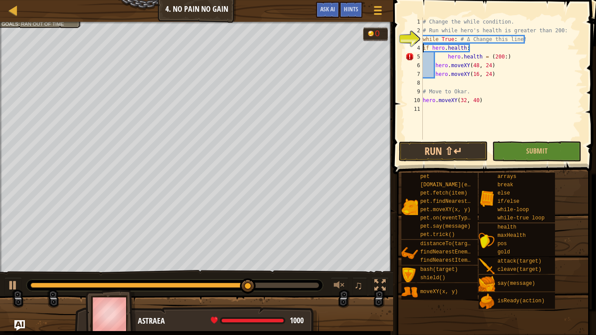
scroll to position [4, 6]
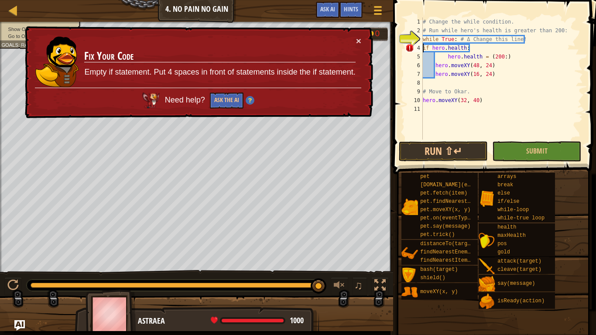
click at [435, 68] on div "# Change the while condition. # Run while hero's health is greater than 200: wh…" at bounding box center [502, 87] width 162 height 140
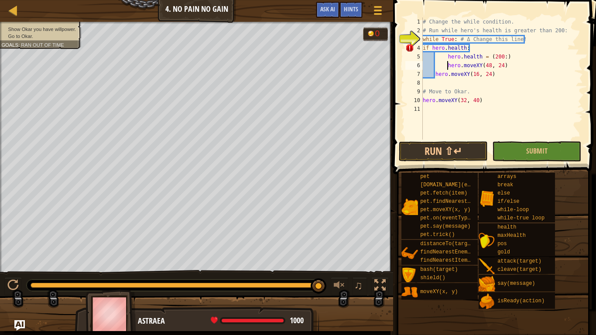
click at [436, 77] on div "# Change the while condition. # Run while hero's health is greater than 200: wh…" at bounding box center [502, 87] width 162 height 140
click at [447, 57] on div "# Change the while condition. # Run while hero's health is greater than 200: wh…" at bounding box center [502, 87] width 162 height 140
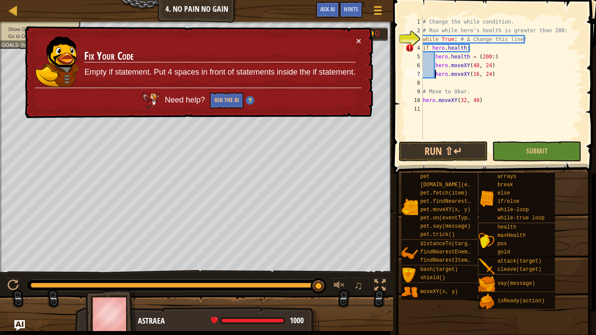
click at [423, 48] on div "# Change the while condition. # Run while hero's health is greater than 200: wh…" at bounding box center [502, 87] width 162 height 140
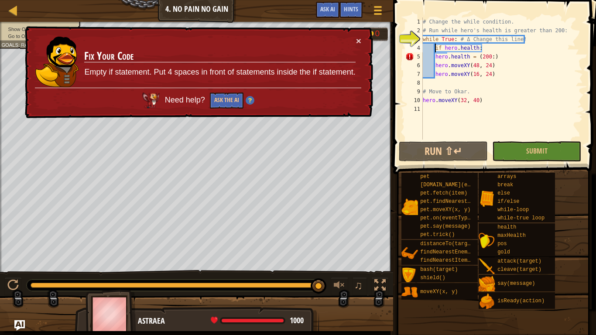
click at [435, 56] on div "# Change the while condition. # Run while hero's health is greater than 200: wh…" at bounding box center [502, 87] width 162 height 140
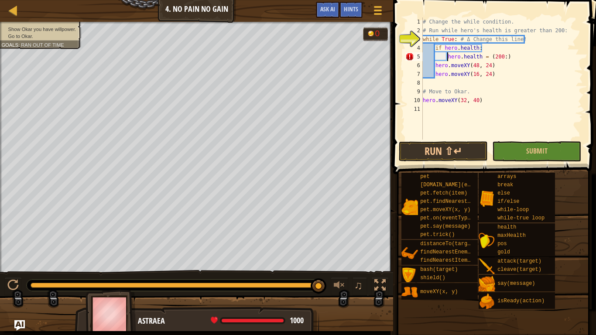
click at [436, 66] on div "# Change the while condition. # Run while hero's health is greater than 200: wh…" at bounding box center [502, 87] width 162 height 140
click at [434, 73] on div "# Change the while condition. # Run while hero's health is greater than 200: wh…" at bounding box center [502, 87] width 162 height 140
type textarea "hero.moveXY(16, 24)"
click at [444, 158] on button "Run ⇧↵" at bounding box center [443, 151] width 89 height 20
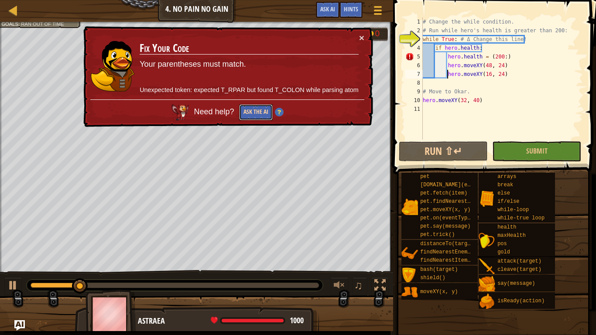
click at [255, 108] on button "Ask the AI" at bounding box center [256, 112] width 34 height 16
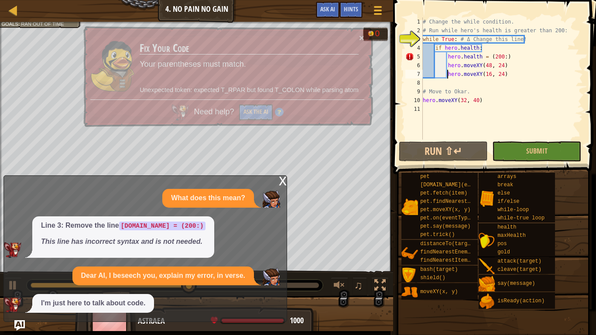
click at [143, 282] on p "I'm just here to talk about code." at bounding box center [93, 303] width 104 height 10
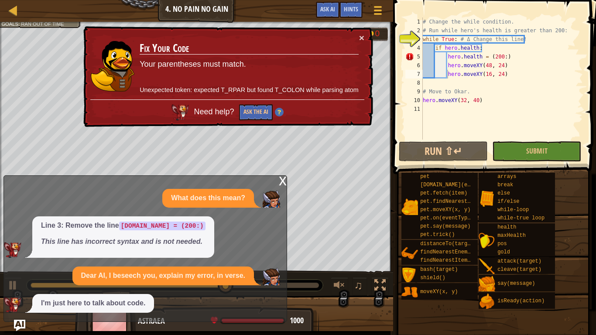
click at [18, 282] on img "Ask AI" at bounding box center [19, 325] width 11 height 11
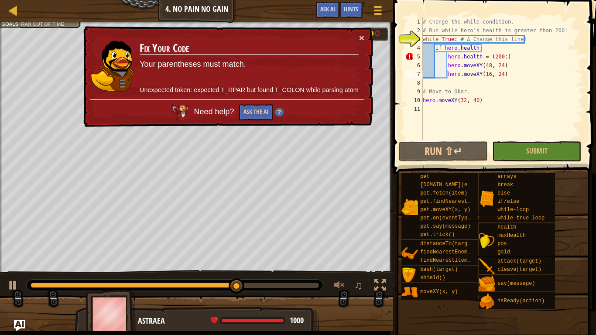
click at [18, 282] on img "Ask AI" at bounding box center [19, 325] width 11 height 11
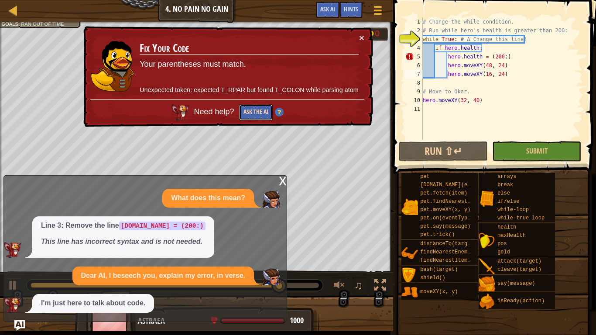
click at [249, 111] on button "Ask the AI" at bounding box center [255, 112] width 34 height 17
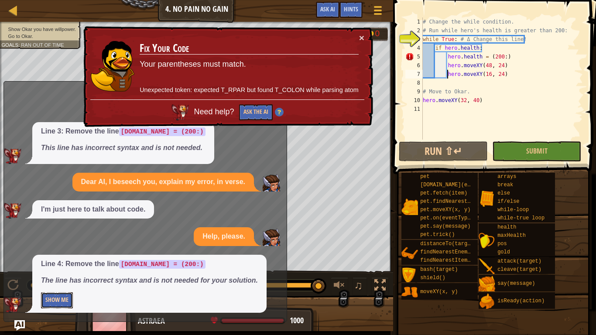
click at [55, 282] on button "Show Me" at bounding box center [57, 300] width 32 height 16
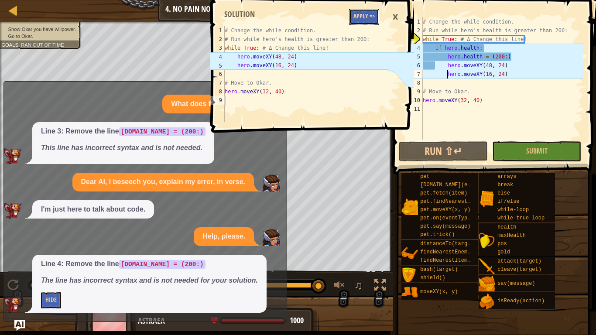
click at [365, 18] on button "Apply =>" at bounding box center [364, 17] width 30 height 16
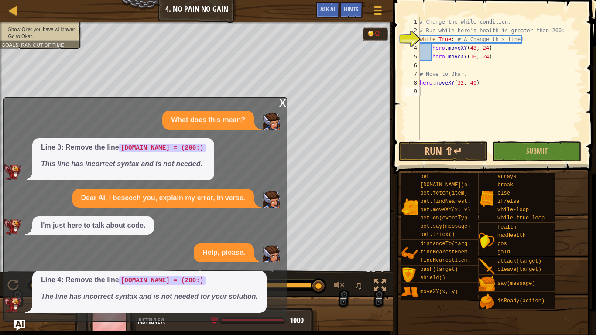
click at [14, 282] on div at bounding box center [196, 317] width 393 height 44
click at [412, 155] on button "Run ⇧↵" at bounding box center [443, 151] width 89 height 20
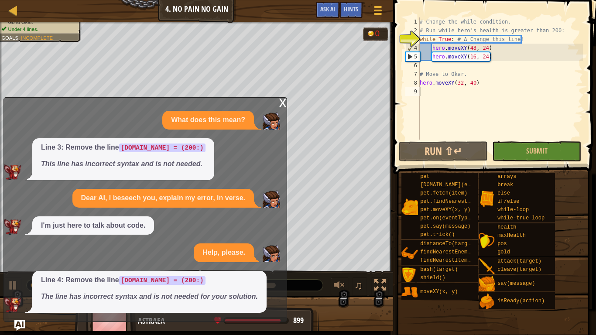
click at [283, 102] on div "x" at bounding box center [283, 102] width 8 height 9
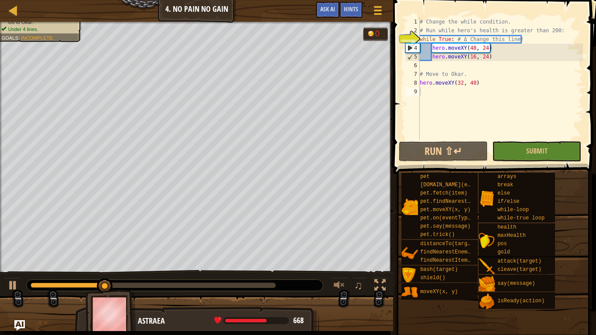
click at [442, 63] on div "# Change the while condition. # Run while hero's health is greater than 200: wh…" at bounding box center [500, 87] width 165 height 140
click at [430, 61] on div "# Change the while condition. # Run while hero's health is greater than 200: wh…" at bounding box center [500, 87] width 165 height 140
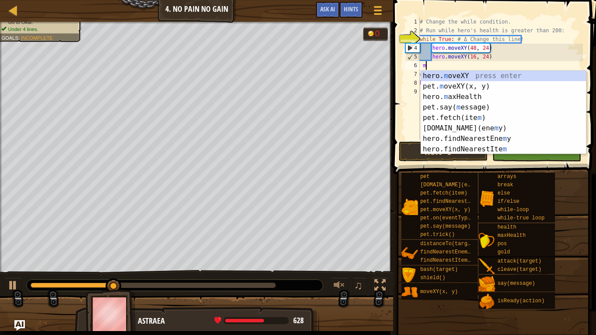
scroll to position [4, 1]
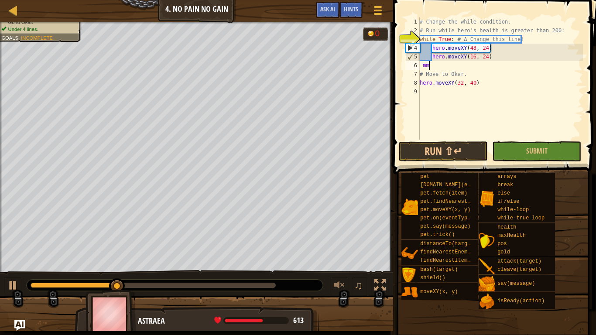
type textarea "m"
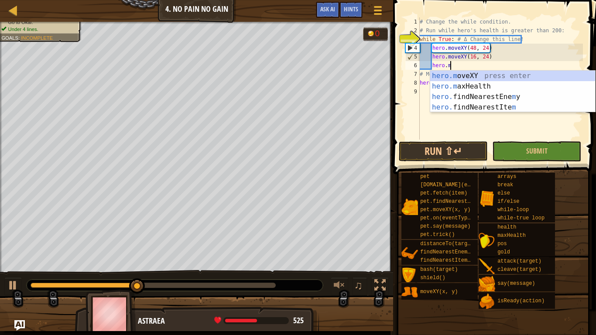
scroll to position [4, 4]
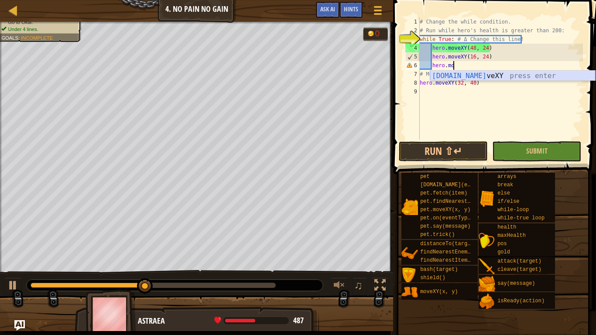
click at [455, 75] on div "[DOMAIN_NAME] veXY press enter" at bounding box center [512, 86] width 165 height 31
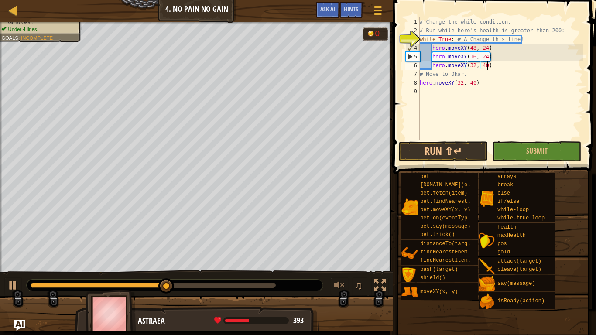
scroll to position [4, 10]
click at [460, 153] on button "Run ⇧↵" at bounding box center [443, 151] width 89 height 20
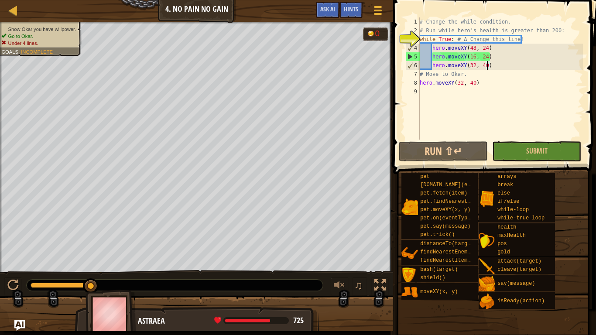
click at [496, 70] on div "# Change the while condition. # Run while hero's health is greater than 200: wh…" at bounding box center [500, 87] width 165 height 140
click at [493, 66] on div "# Change the while condition. # Run while hero's health is greater than 200: wh…" at bounding box center [500, 87] width 165 height 140
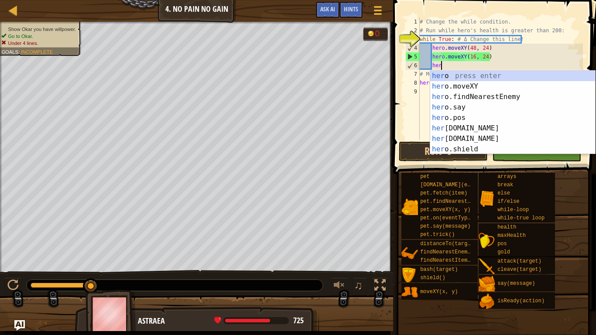
type textarea "h"
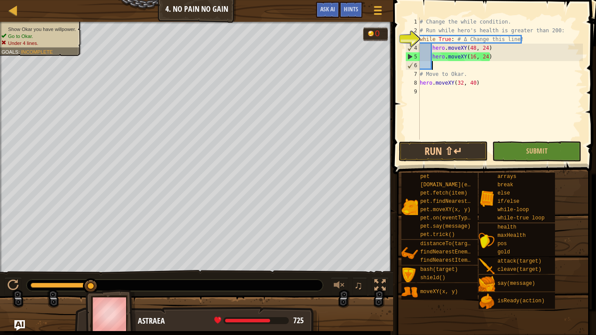
scroll to position [4, 0]
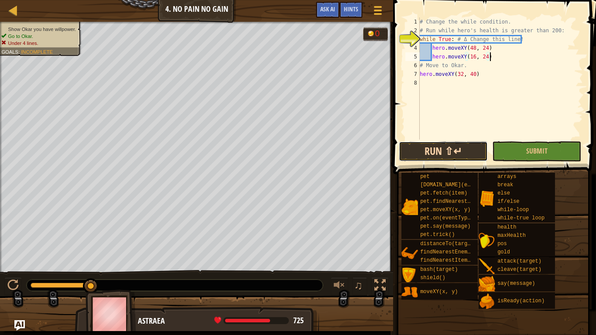
click at [448, 145] on button "Run ⇧↵" at bounding box center [443, 151] width 89 height 20
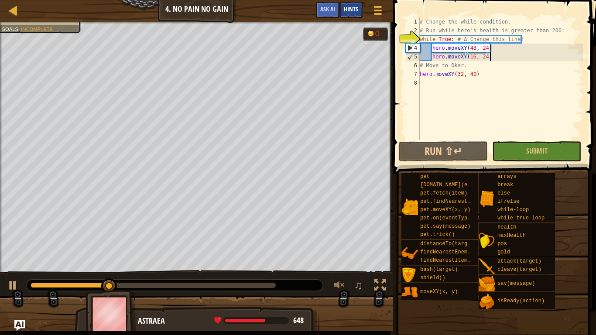
click at [343, 10] on div "Hints" at bounding box center [350, 10] width 23 height 16
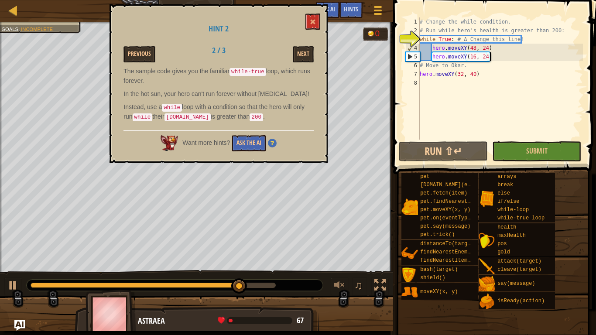
click at [462, 74] on div "# Change the while condition. # Run while hero's health is greater than 200: wh…" at bounding box center [500, 87] width 165 height 140
click at [495, 59] on div "# Change the while condition. # Run while hero's health is greater than 200: wh…" at bounding box center [500, 87] width 165 height 140
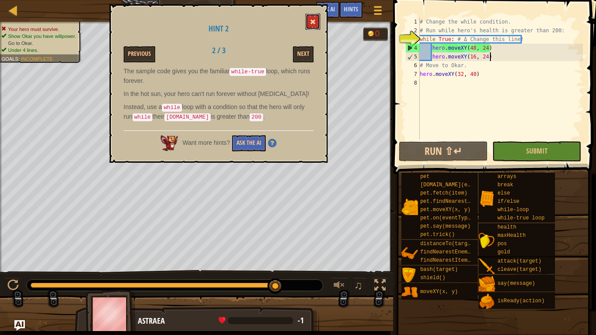
click at [312, 26] on button at bounding box center [312, 22] width 15 height 16
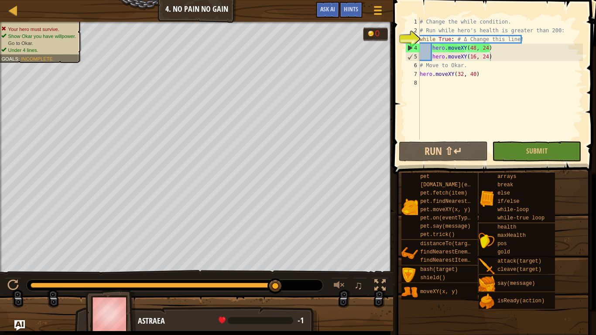
click at [486, 39] on div "# Change the while condition. # Run while hero's health is greater than 200: wh…" at bounding box center [500, 87] width 165 height 140
click at [501, 41] on div "# Change the while condition. # Run while hero's health is greater than 200: wh…" at bounding box center [500, 87] width 165 height 140
click at [433, 47] on div "# Change the while condition. # Run while hero's health is greater than 200: wh…" at bounding box center [500, 87] width 165 height 140
type textarea "hero.moveXY(48, 24)"
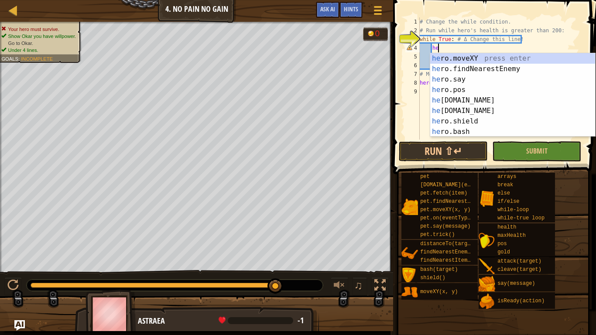
type textarea "h"
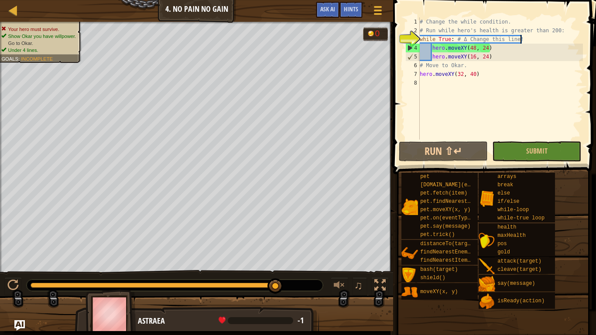
click at [433, 47] on div "# Change the while condition. # Run while hero's health is greater than 200: wh…" at bounding box center [500, 87] width 165 height 140
type textarea "hero.moveXY(48, 24)"
click at [432, 48] on div "# Change the while condition. # Run while hero's health is greater than 200: wh…" at bounding box center [500, 87] width 165 height 140
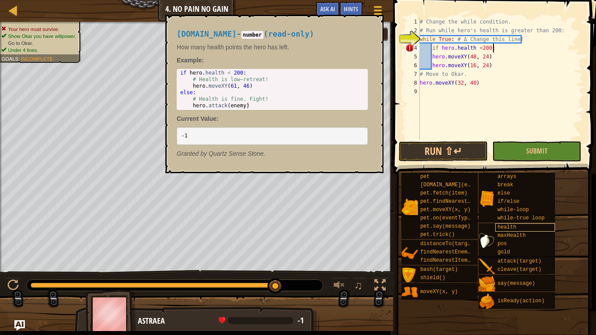
scroll to position [4, 10]
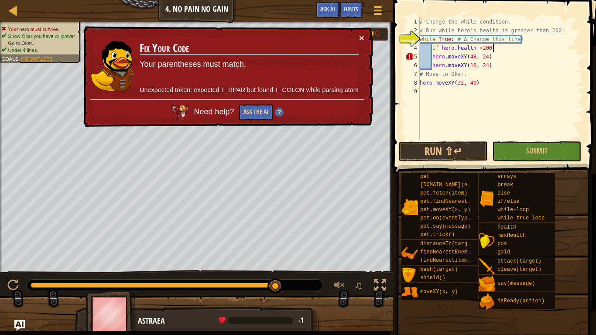
click at [432, 58] on div "# Change the while condition. # Run while hero's health is greater than 200: wh…" at bounding box center [500, 87] width 165 height 140
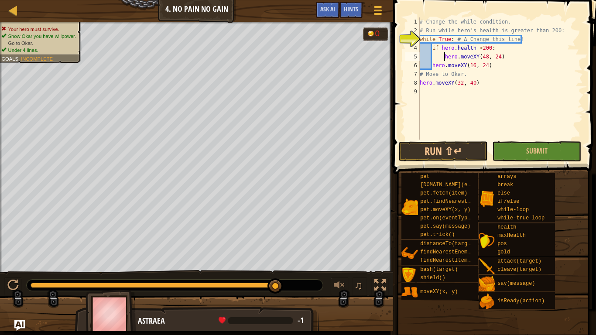
click at [431, 68] on div "# Change the while condition. # Run while hero's health is greater than 200: wh…" at bounding box center [500, 87] width 165 height 140
click at [443, 55] on div "# Change the while condition. # Run while hero's health is greater than 200: wh…" at bounding box center [500, 87] width 165 height 140
type textarea "hero.moveXY(48, 24)"
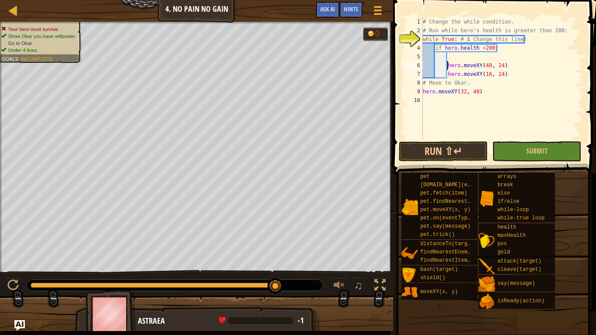
scroll to position [4, 3]
click at [484, 51] on div "# Change the while condition. # Run while hero's health is greater than 200: wh…" at bounding box center [502, 87] width 162 height 140
type textarea "if [DOMAIN_NAME] < 200:"
click at [456, 58] on div "# Change the while condition. # Run while hero's health is greater than 200: wh…" at bounding box center [502, 87] width 162 height 140
type textarea "j"
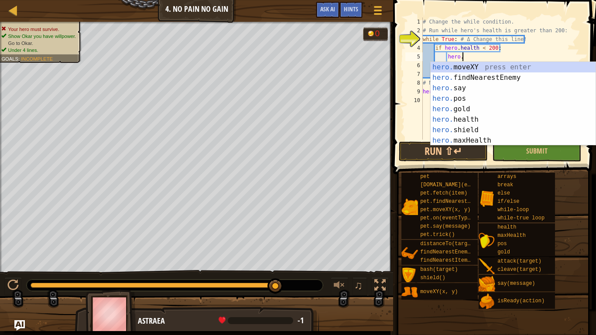
scroll to position [4, 5]
click at [470, 64] on div "hero. moveXY press enter hero. findNearestEnemy press enter hero. say press ent…" at bounding box center [512, 114] width 165 height 105
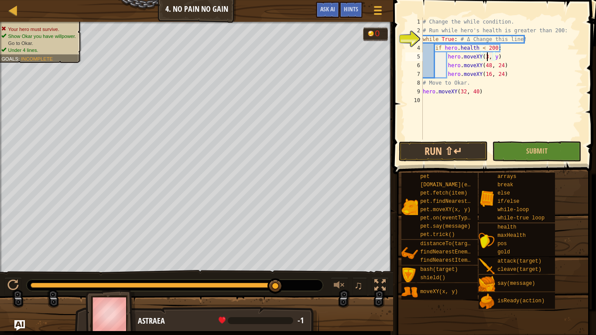
scroll to position [4, 10]
type textarea "hero.moveXY(32, 40)"
click at [449, 145] on button "Run ⇧↵" at bounding box center [443, 151] width 89 height 20
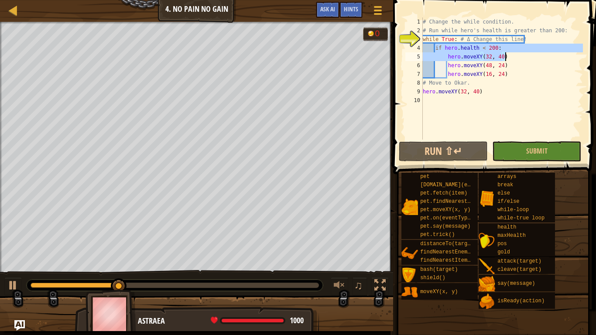
drag, startPoint x: 434, startPoint y: 48, endPoint x: 512, endPoint y: 56, distance: 78.1
click at [512, 56] on div "# Change the while condition. # Run while hero's health is greater than 200: wh…" at bounding box center [502, 87] width 162 height 140
click at [476, 75] on div "# Change the while condition. # Run while hero's health is greater than 200: wh…" at bounding box center [502, 87] width 162 height 140
type textarea "hero.moveXY(16, 24)"
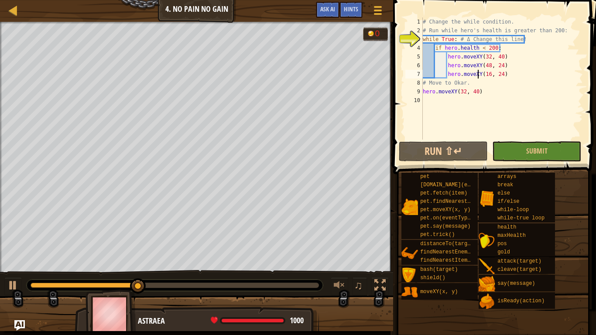
click at [512, 75] on div "# Change the while condition. # Run while hero's health is greater than 200: wh…" at bounding box center [502, 87] width 162 height 140
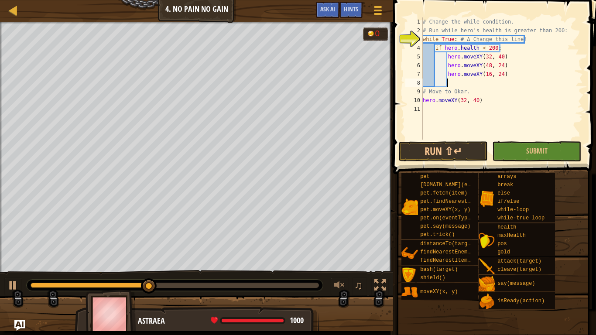
paste textarea "hero.moveXY(32, 40)"
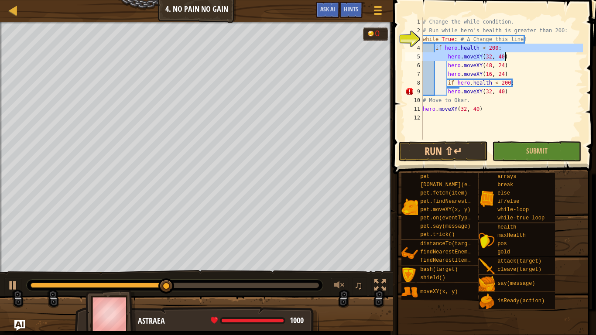
drag, startPoint x: 435, startPoint y: 48, endPoint x: 507, endPoint y: 56, distance: 72.4
click at [507, 56] on div "# Change the while condition. # Run while hero's health is greater than 200: wh…" at bounding box center [502, 87] width 162 height 140
type textarea "if [DOMAIN_NAME] < 200: hero.moveXY(32, 40)"
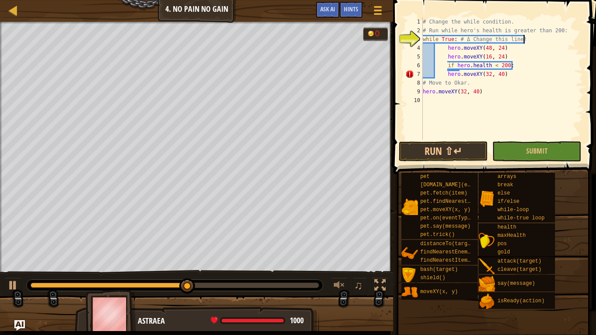
click at [446, 48] on div "# Change the while condition. # Run while hero's health is greater than 200: wh…" at bounding box center [502, 87] width 162 height 140
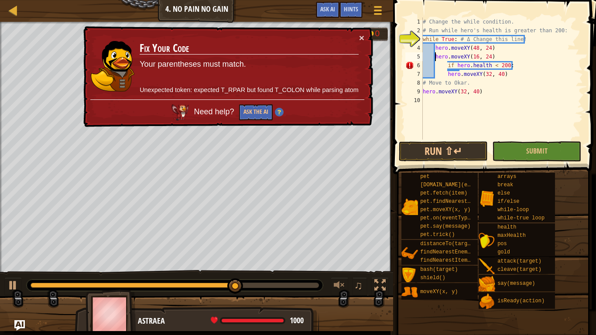
click at [446, 65] on div "# Change the while condition. # Run while hero's health is greater than 200: wh…" at bounding box center [502, 87] width 162 height 140
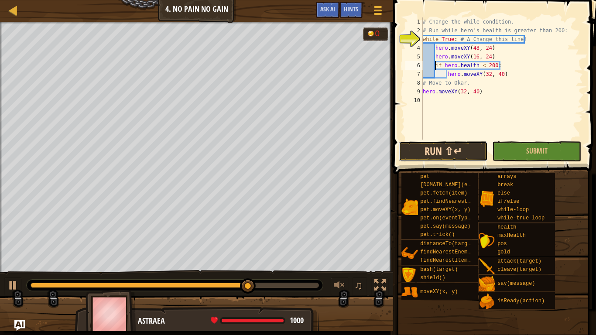
click at [441, 150] on button "Run ⇧↵" at bounding box center [443, 151] width 89 height 20
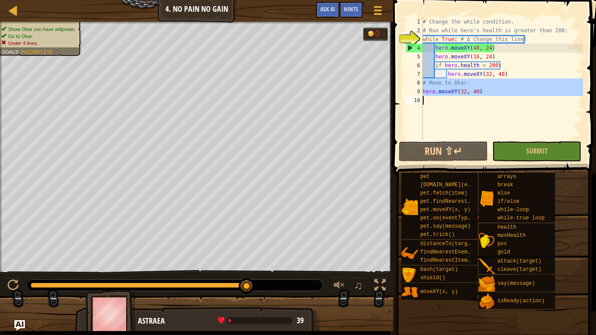
drag, startPoint x: 423, startPoint y: 83, endPoint x: 477, endPoint y: 109, distance: 60.5
click at [477, 109] on div "# Change the while condition. # Run while hero's health is greater than 200: wh…" at bounding box center [502, 87] width 162 height 140
type textarea "hero.moveXY(32, 40)"
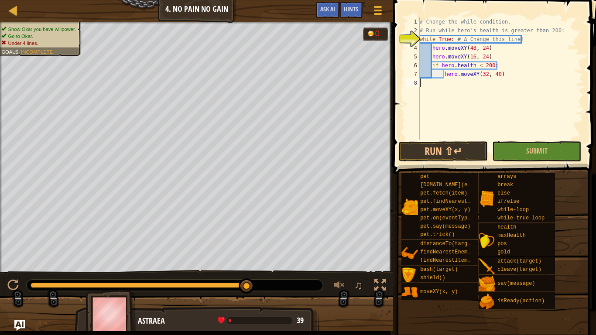
click at [420, 40] on div "# Change the while condition. # Run while hero's health is greater than 200: wh…" at bounding box center [500, 87] width 165 height 140
type textarea "while True: # Δ Change this line!"
drag, startPoint x: 420, startPoint y: 40, endPoint x: 538, endPoint y: 42, distance: 118.2
click at [538, 42] on div "# Change the while condition. # Run while hero's health is greater than 200: wh…" at bounding box center [500, 87] width 165 height 140
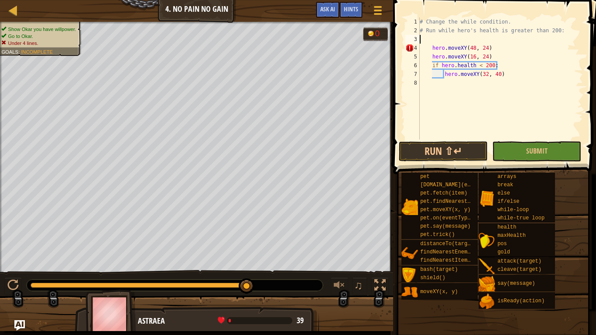
click at [431, 49] on div "# Change the while condition. # Run while hero's health is greater than 200: he…" at bounding box center [500, 87] width 165 height 140
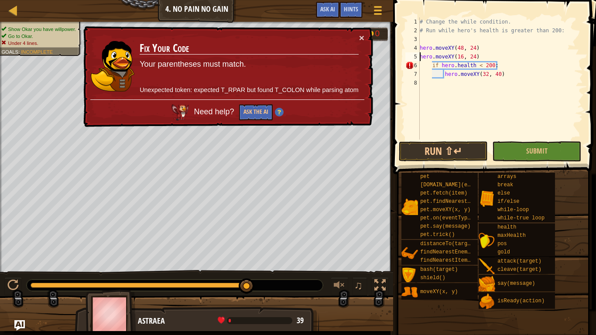
click at [430, 65] on div "# Change the while condition. # Run while hero's health is greater than 200: he…" at bounding box center [500, 87] width 165 height 140
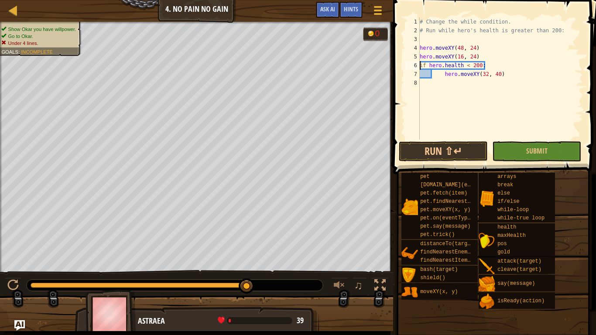
click at [444, 75] on div "# Change the while condition. # Run while hero's health is greater than 200: he…" at bounding box center [500, 87] width 165 height 140
type textarea "hero.moveXY(32, 40)"
click at [456, 151] on button "Run ⇧↵" at bounding box center [443, 151] width 89 height 20
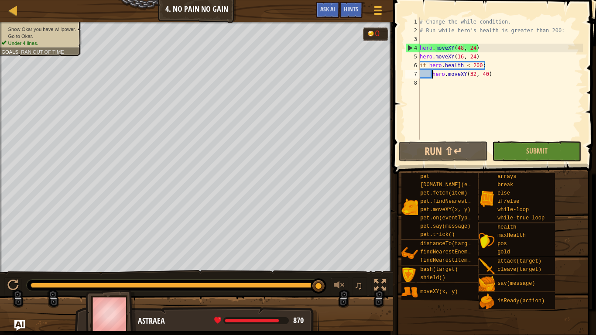
click at [419, 40] on div "# Change the while condition. # Run while hero's health is greater than 200: he…" at bounding box center [500, 87] width 165 height 140
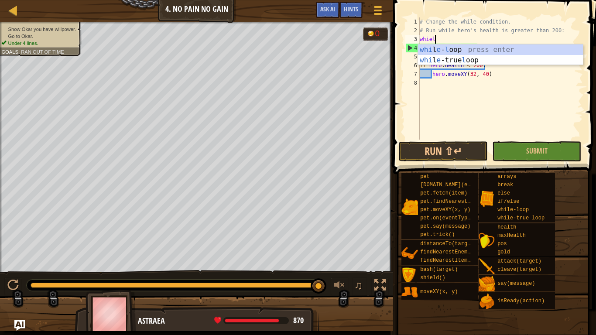
type textarea "whie"
click at [449, 51] on div "whi l e -true loop press enter whi l e -loop press enter" at bounding box center [500, 65] width 165 height 42
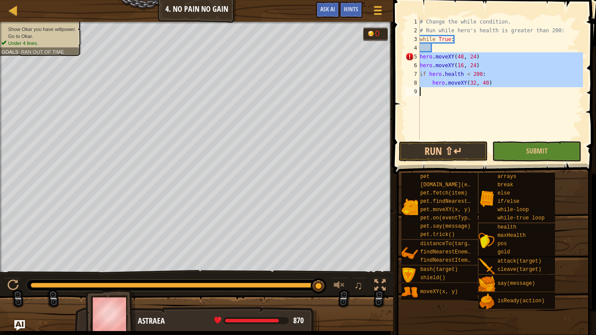
drag, startPoint x: 419, startPoint y: 58, endPoint x: 495, endPoint y: 92, distance: 83.1
click at [495, 92] on div "# Change the while condition. # Run while hero's health is greater than 200: wh…" at bounding box center [500, 87] width 165 height 140
type textarea "hero.moveXY(32, 40)"
click at [440, 48] on div "# Change the while condition. # Run while hero's health is greater than 200: wh…" at bounding box center [500, 87] width 165 height 140
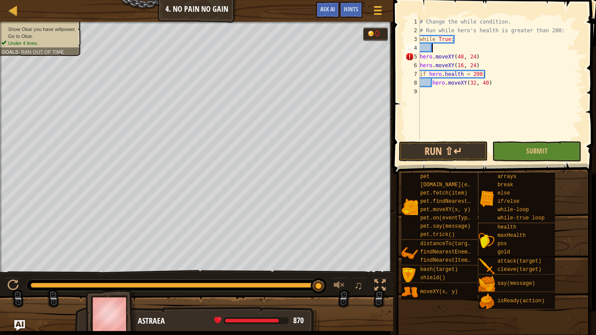
paste textarea
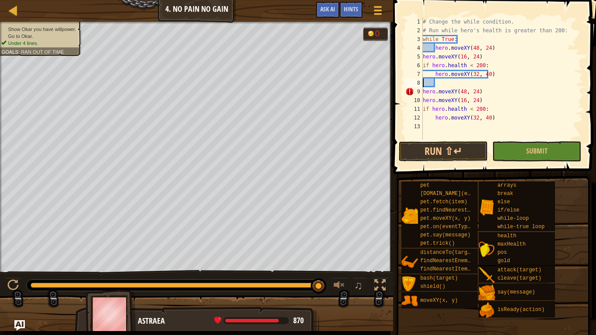
scroll to position [4, 0]
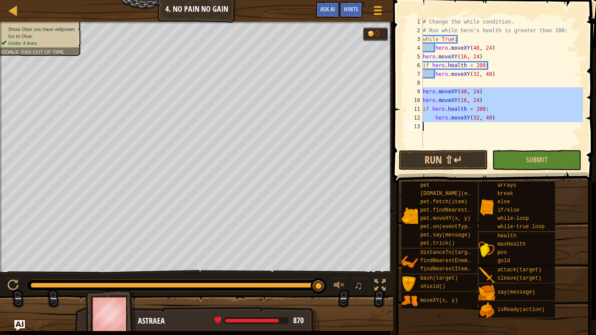
drag, startPoint x: 422, startPoint y: 89, endPoint x: 498, endPoint y: 130, distance: 87.0
click at [498, 130] on div "1 2 3 4 5 6 7 8 9 10 11 12 13 # Change the while condition. # Run while hero's …" at bounding box center [492, 82] width 179 height 131
type textarea "hero.moveXY(32, 40)"
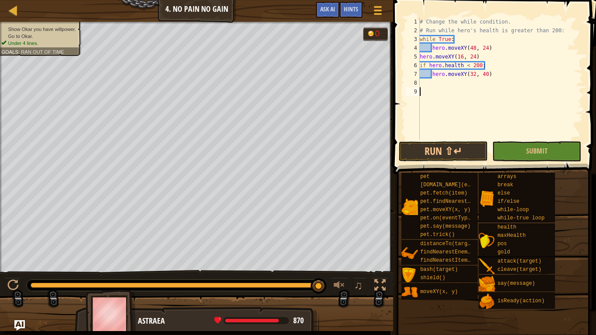
click at [420, 57] on div "# Change the while condition. # Run while hero's health is greater than 200: wh…" at bounding box center [500, 87] width 165 height 140
type textarea "hero.moveXY(16, 24)"
click at [436, 149] on button "Run ⇧↵" at bounding box center [443, 151] width 89 height 20
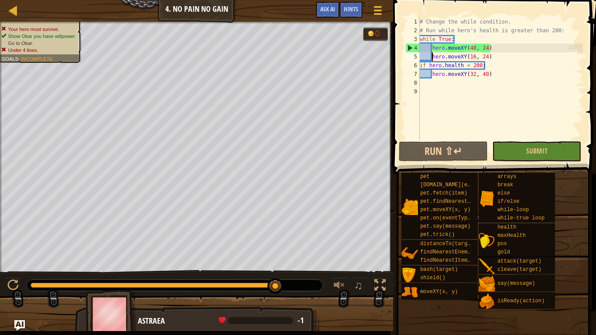
click at [479, 127] on div "# Change the while condition. # Run while hero's health is greater than 200: wh…" at bounding box center [500, 87] width 165 height 140
click at [375, 11] on span at bounding box center [378, 11] width 8 height 2
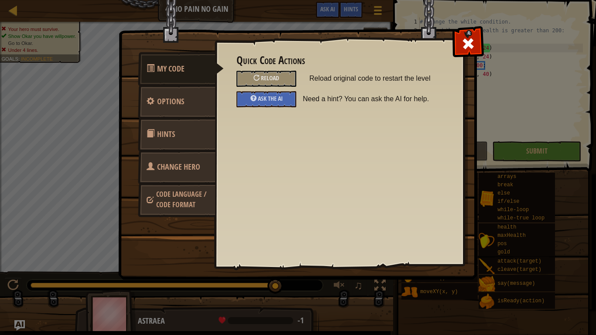
click at [175, 133] on link "Hints" at bounding box center [177, 134] width 78 height 34
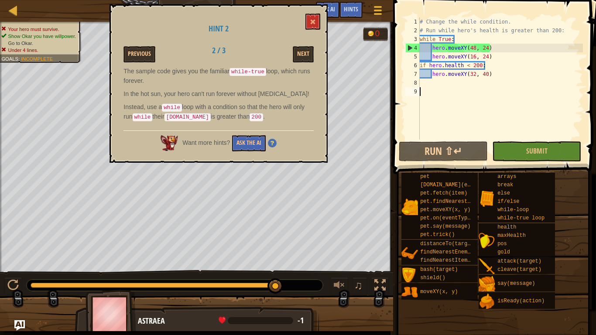
click at [460, 41] on div "# Change the while condition. # Run while hero's health is greater than 200: wh…" at bounding box center [500, 87] width 165 height 140
click at [418, 67] on div "6" at bounding box center [412, 65] width 14 height 9
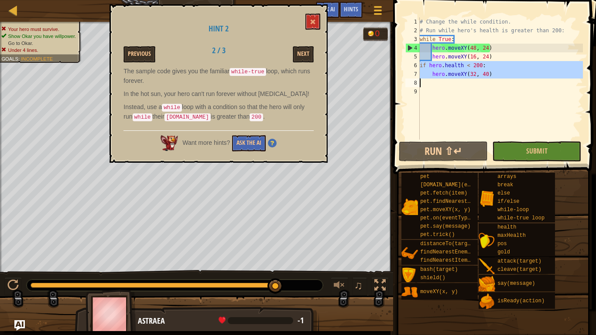
drag, startPoint x: 419, startPoint y: 64, endPoint x: 513, endPoint y: 82, distance: 95.0
click at [513, 82] on div "# Change the while condition. # Run while hero's health is greater than 200: wh…" at bounding box center [500, 87] width 165 height 140
click at [417, 45] on div "4" at bounding box center [413, 48] width 14 height 9
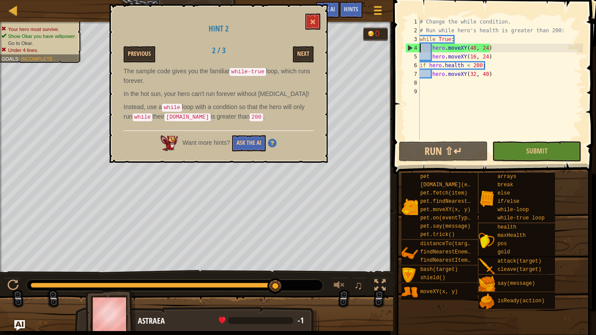
type textarea "hero.moveXY(48, 24)"
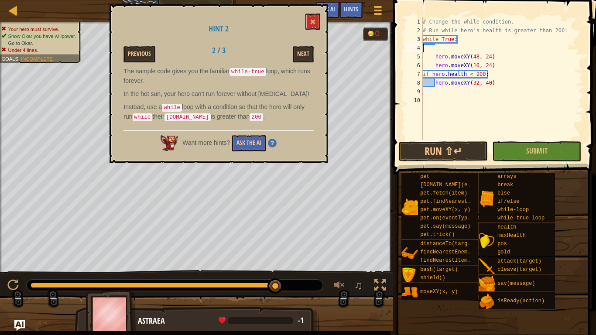
paste textarea "hero.moveXY(32, 40)"
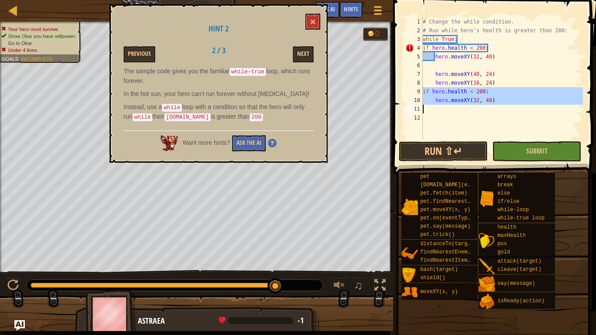
drag, startPoint x: 424, startPoint y: 94, endPoint x: 500, endPoint y: 112, distance: 77.8
click at [500, 112] on div "# Change the while condition. # Run while hero's health is greater than 200: wh…" at bounding box center [502, 87] width 162 height 140
type textarea "hero.moveXY(32, 40)"
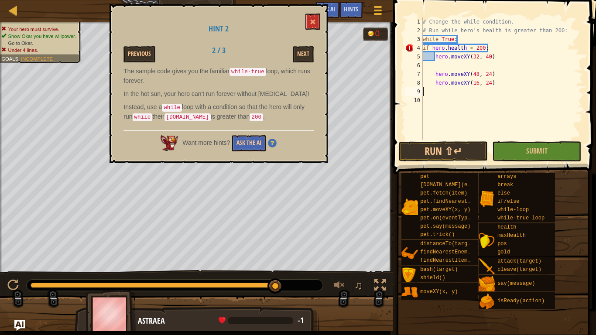
click at [437, 70] on div "# Change the while condition. # Run while hero's health is greater than 200: wh…" at bounding box center [502, 87] width 162 height 140
type textarea "hero.moveXY(48, 24)"
click at [433, 66] on div "# Change the while condition. # Run while hero's health is greater than 200: wh…" at bounding box center [502, 87] width 162 height 140
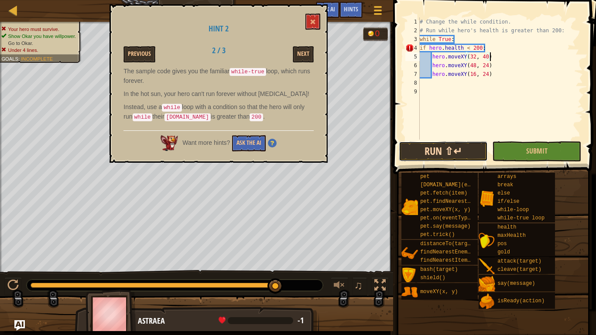
click at [460, 157] on button "Run ⇧↵" at bounding box center [443, 151] width 89 height 20
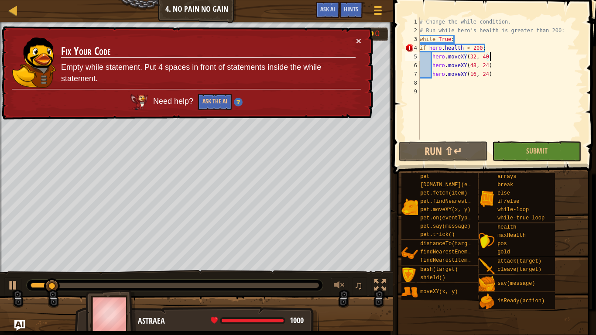
click at [431, 57] on div "# Change the while condition. # Run while hero's health is greater than 200: wh…" at bounding box center [500, 87] width 165 height 140
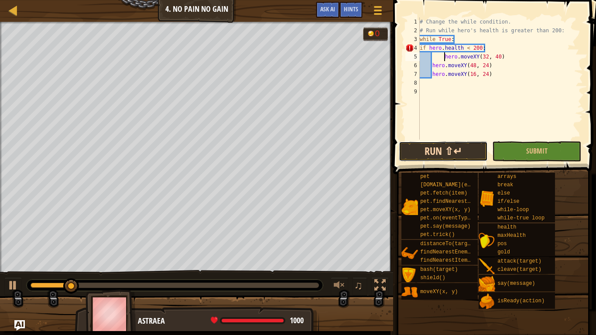
click at [451, 158] on button "Run ⇧↵" at bounding box center [443, 151] width 89 height 20
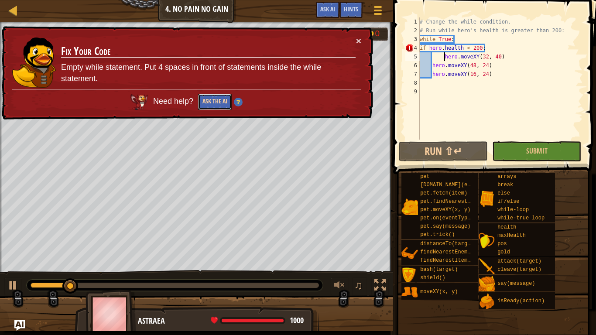
click at [201, 100] on button "Ask the AI" at bounding box center [215, 102] width 34 height 16
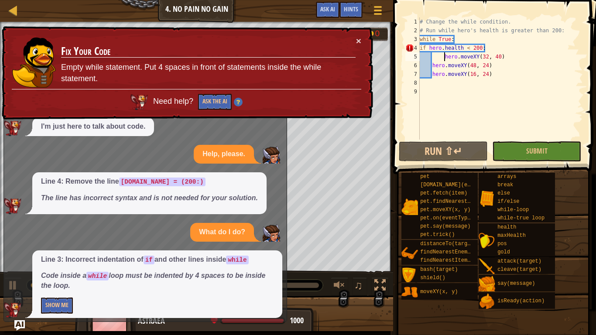
scroll to position [68, 0]
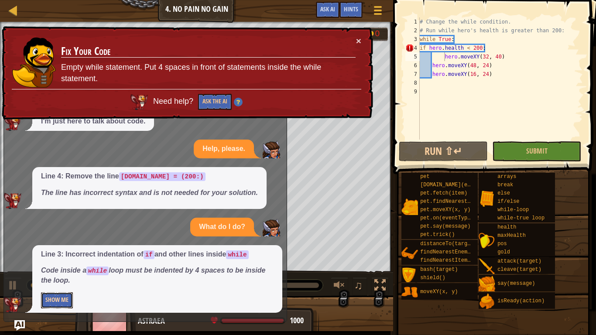
click at [58, 282] on button "Show Me" at bounding box center [57, 300] width 32 height 16
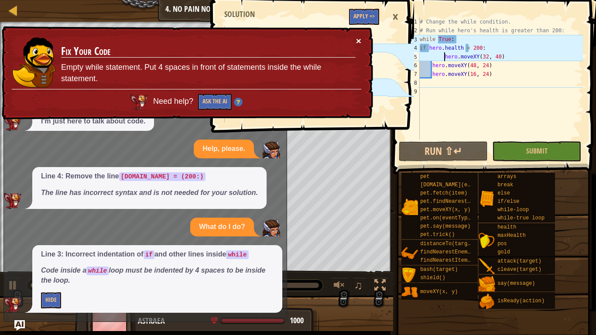
click at [357, 40] on button "×" at bounding box center [358, 41] width 5 height 9
click at [357, 39] on button "×" at bounding box center [358, 41] width 5 height 9
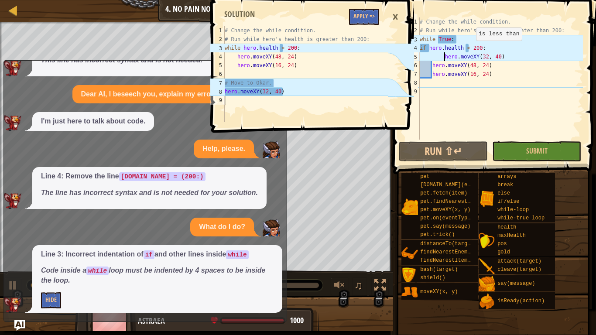
click at [468, 49] on div "# Change the while condition. # Run while hero's health is greater than 200: wh…" at bounding box center [500, 87] width 165 height 140
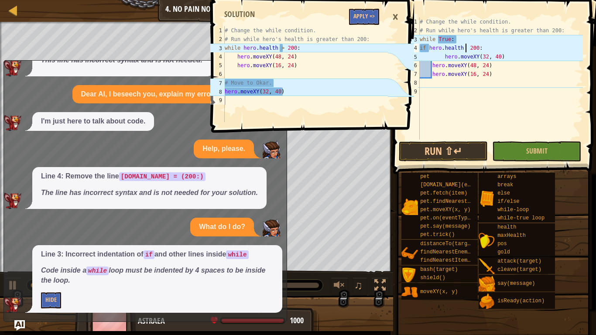
scroll to position [4, 7]
click at [443, 55] on div "# Change the while condition. # Run while hero's health is greater than 200: wh…" at bounding box center [500, 87] width 165 height 140
drag, startPoint x: 438, startPoint y: 40, endPoint x: 462, endPoint y: 42, distance: 24.1
click at [462, 42] on div "# Change the while condition. # Run while hero's health is greater than 200: wh…" at bounding box center [500, 87] width 165 height 140
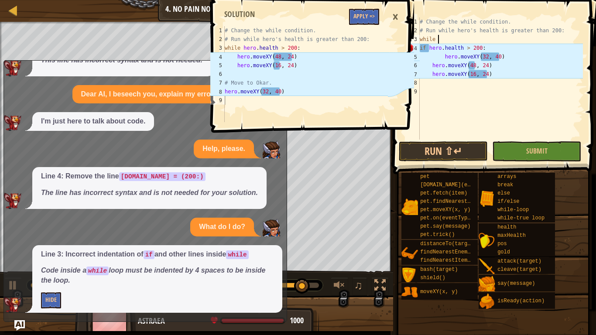
scroll to position [4, 2]
click at [428, 49] on div "# Change the while condition. # Run while hero's health is greater than 200: wh…" at bounding box center [500, 87] width 165 height 140
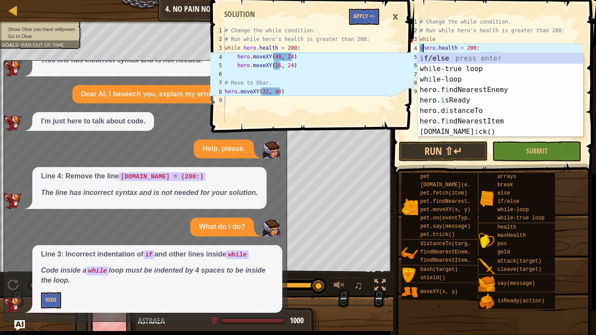
type textarea "[DOMAIN_NAME] > 200:"
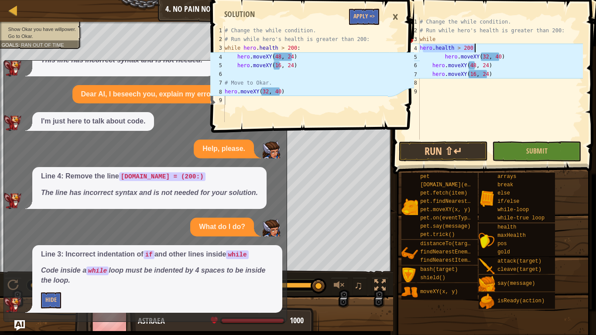
drag, startPoint x: 421, startPoint y: 49, endPoint x: 487, endPoint y: 50, distance: 65.8
click at [487, 50] on div "# Change the while condition. # Run while hero's health is greater than 200: wh…" at bounding box center [500, 87] width 165 height 140
drag, startPoint x: 420, startPoint y: 49, endPoint x: 480, endPoint y: 49, distance: 60.2
click at [480, 49] on div "# Change the while condition. # Run while hero's health is greater than 200: wh…" at bounding box center [500, 87] width 165 height 140
paste textarea
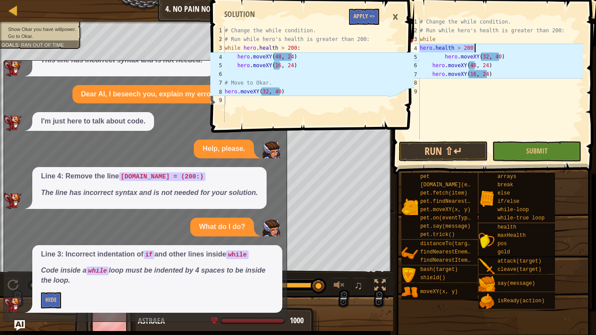
scroll to position [4, 0]
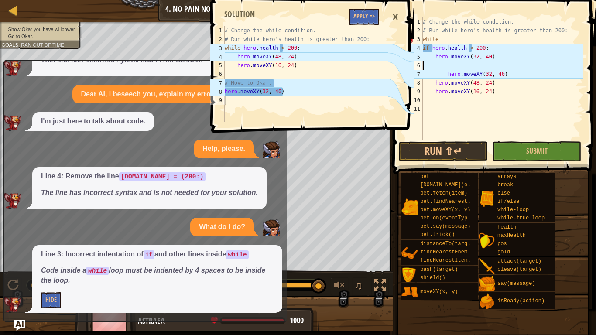
click at [438, 44] on div "# Change the while condition. # Run while hero's health is greater than 200: wh…" at bounding box center [502, 87] width 162 height 140
click at [438, 43] on div "# Change the while condition. # Run while hero's health is greater than 200: wh…" at bounding box center [502, 87] width 162 height 140
type textarea "while"
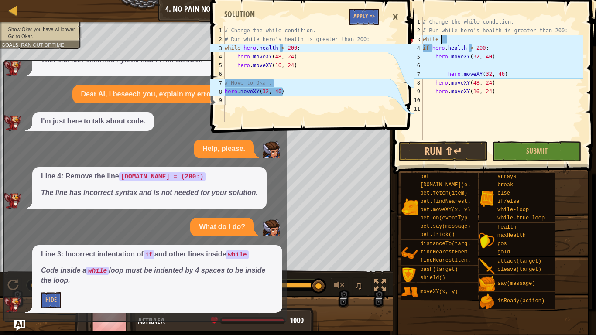
paste textarea
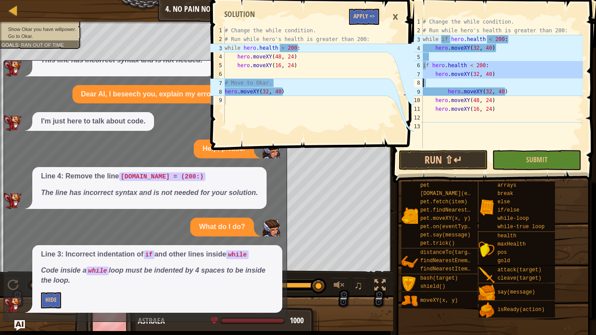
drag, startPoint x: 424, startPoint y: 64, endPoint x: 504, endPoint y: 82, distance: 81.3
click at [504, 82] on div "# Change the while condition. # Run while hero's health is greater than 200: wh…" at bounding box center [502, 91] width 162 height 148
type textarea "i"
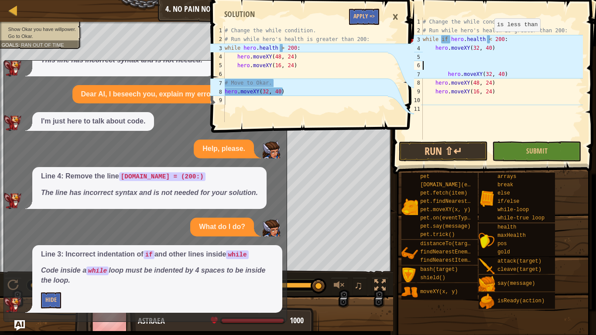
click at [489, 40] on div "# Change the while condition. # Run while hero's health is greater than 200: wh…" at bounding box center [502, 87] width 162 height 140
click at [447, 41] on div "# Change the while condition. # Run while hero's health is greater than 200: wh…" at bounding box center [502, 87] width 162 height 140
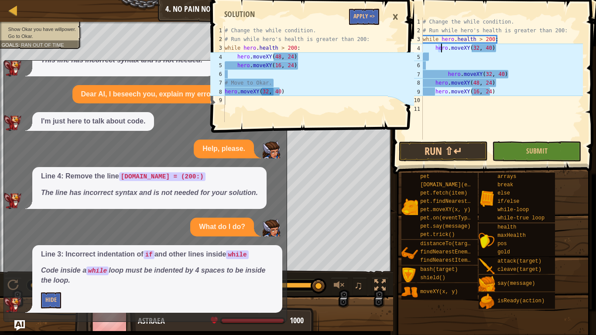
click at [440, 49] on div "# Change the while condition. # Run while hero's health is greater than 200: wh…" at bounding box center [502, 87] width 162 height 140
drag, startPoint x: 435, startPoint y: 49, endPoint x: 503, endPoint y: 55, distance: 68.7
click at [503, 55] on div "# Change the while condition. # Run while hero's health is greater than 200: wh…" at bounding box center [502, 87] width 162 height 140
type textarea "hero.moveXY(32, 40)"
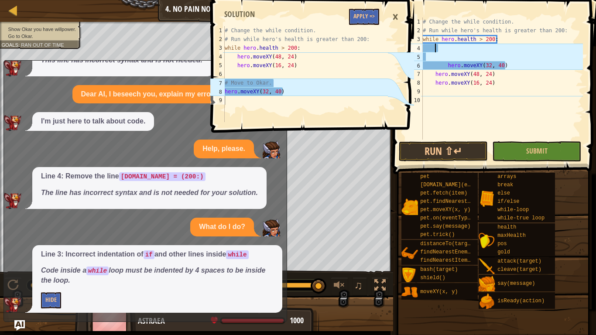
scroll to position [4, 1]
click at [450, 53] on div "# Change the while condition. # Run while hero's health is greater than 200: wh…" at bounding box center [502, 87] width 162 height 140
drag, startPoint x: 423, startPoint y: 65, endPoint x: 511, endPoint y: 67, distance: 88.1
click at [511, 67] on div "# Change the while condition. # Run while hero's health is greater than 200: wh…" at bounding box center [502, 87] width 162 height 140
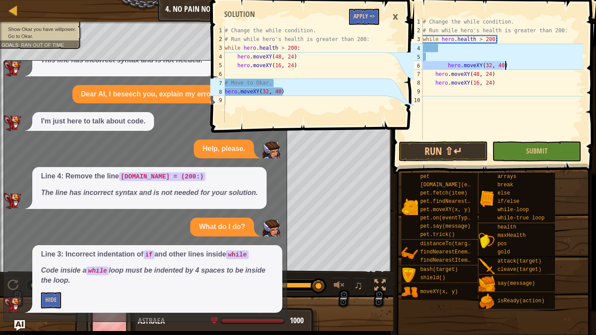
type textarea "hero.moveXY(32, 40)"
click at [431, 95] on div "# Change the while condition. # Run while hero's health is greater than 200: wh…" at bounding box center [502, 87] width 162 height 140
paste textarea "hero.moveXY(32, 40)"
type textarea "hero.moveXY(32, 40)"
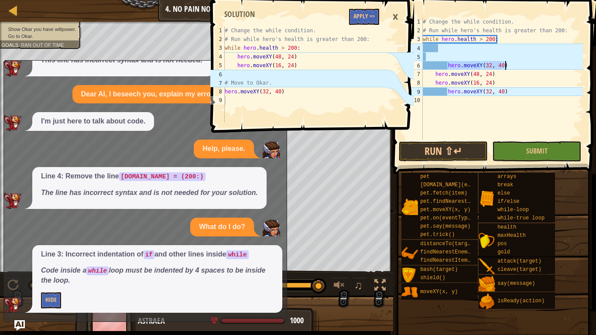
drag, startPoint x: 446, startPoint y: 64, endPoint x: 515, endPoint y: 66, distance: 69.8
click at [515, 66] on div "# Change the while condition. # Run while hero's health is greater than 200: wh…" at bounding box center [502, 87] width 162 height 140
click at [435, 76] on div "# Change the while condition. # Run while hero's health is greater than 200: wh…" at bounding box center [502, 87] width 162 height 140
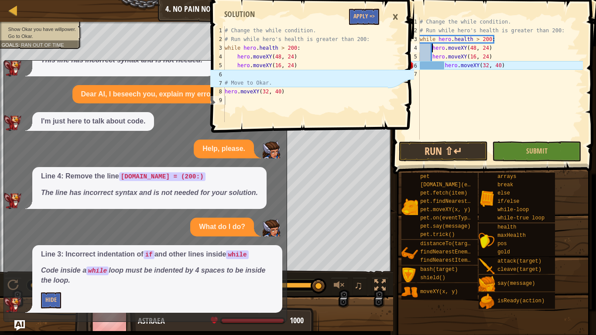
click at [393, 17] on div "×" at bounding box center [395, 17] width 15 height 20
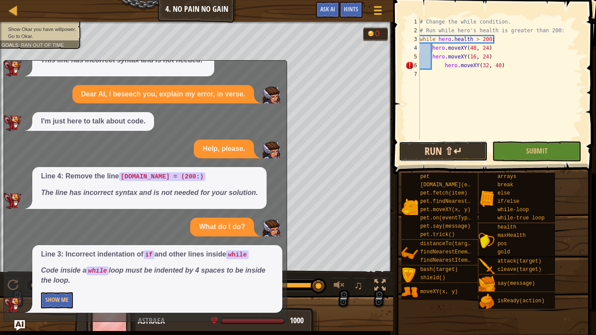
click at [435, 157] on button "Run ⇧↵" at bounding box center [443, 151] width 89 height 20
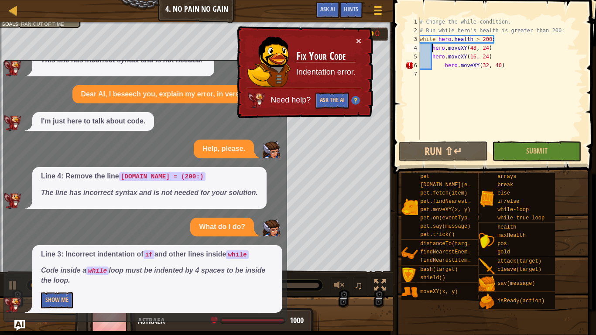
click at [444, 66] on div "# Change the while condition. # Run while hero's health is greater than 200: wh…" at bounding box center [500, 87] width 165 height 140
type textarea "hero.moveXY(32, 40)"
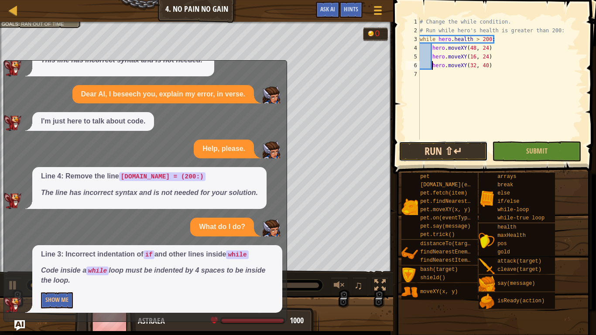
click at [429, 153] on button "Run ⇧↵" at bounding box center [443, 151] width 89 height 20
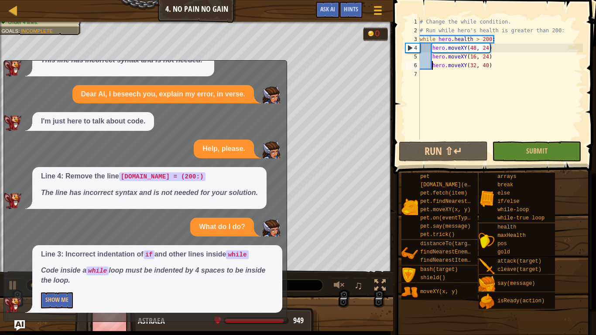
click at [325, 282] on div at bounding box center [196, 317] width 393 height 44
click at [55, 282] on button "Show Me" at bounding box center [57, 300] width 32 height 16
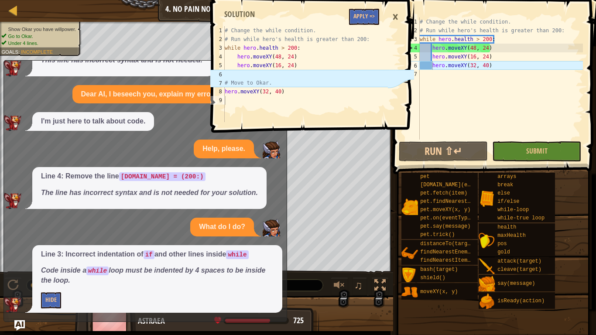
click at [320, 282] on div "1 2 3 4 5 6 7 8 9 # Change the while condition. # Run while hero's health is gr…" at bounding box center [310, 167] width 205 height 335
click at [401, 17] on div "×" at bounding box center [395, 17] width 15 height 20
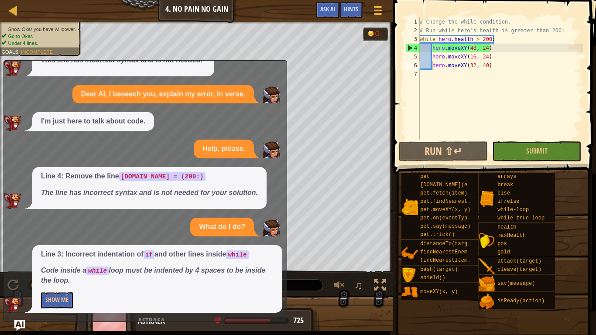
click at [24, 282] on div "x What does this mean? Line 3: Remove the line [DOMAIN_NAME] = (200:) This line…" at bounding box center [144, 191] width 283 height 262
click at [14, 282] on img "Ask AI" at bounding box center [19, 325] width 11 height 11
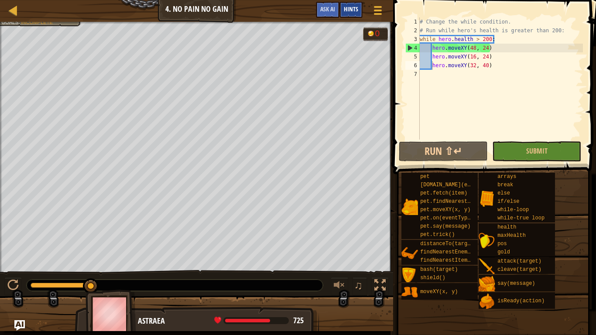
click at [349, 6] on span "Hints" at bounding box center [351, 9] width 14 height 8
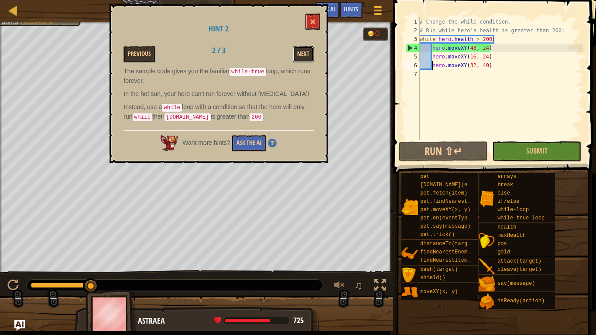
click at [300, 55] on button "Next" at bounding box center [303, 54] width 21 height 16
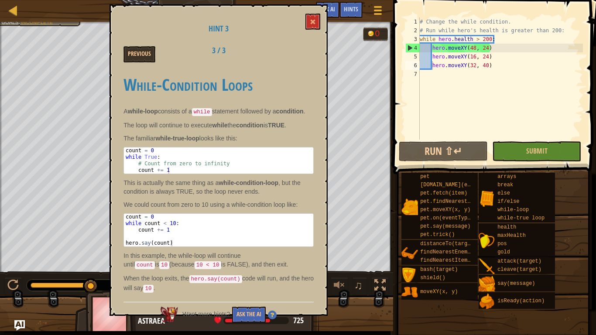
click at [392, 282] on div at bounding box center [196, 317] width 393 height 44
click at [311, 15] on button at bounding box center [312, 22] width 15 height 16
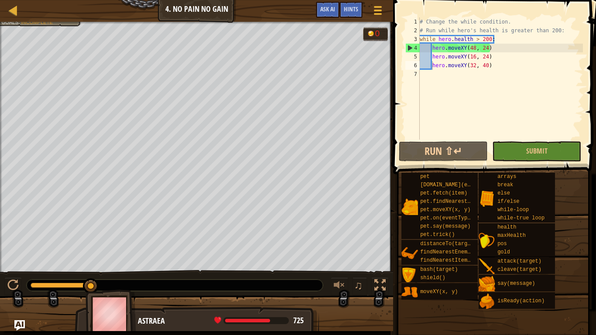
click at [459, 75] on div "# Change the while condition. # Run while hero's health is greater than 200: wh…" at bounding box center [500, 87] width 165 height 140
click at [355, 9] on span "Hints" at bounding box center [351, 9] width 14 height 8
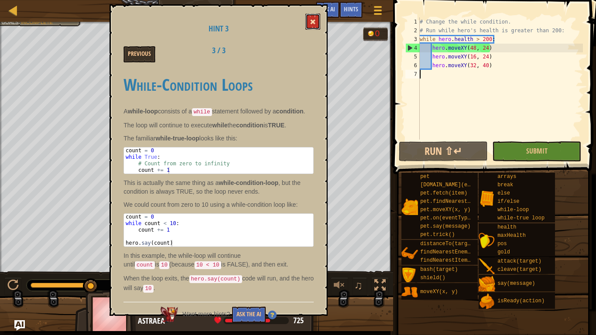
click at [310, 24] on button at bounding box center [312, 22] width 15 height 16
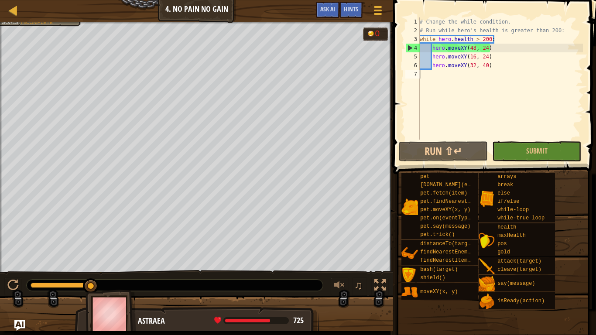
click at [348, 7] on span "Hints" at bounding box center [351, 9] width 14 height 8
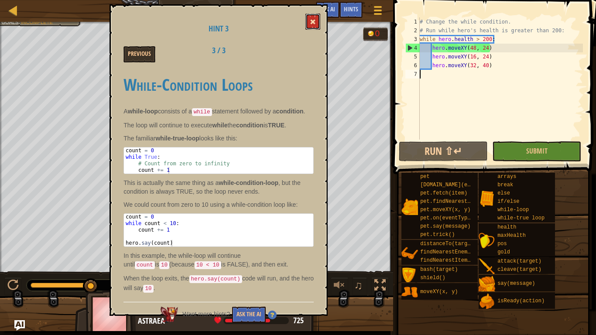
click at [313, 17] on button at bounding box center [312, 22] width 15 height 16
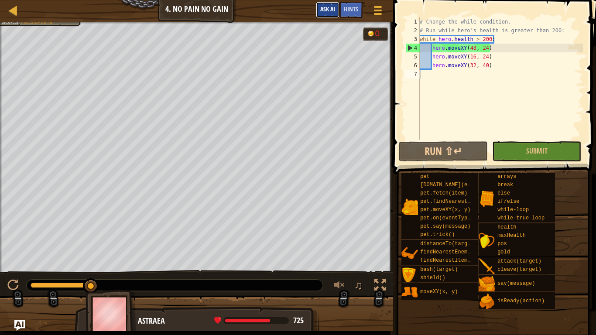
click at [336, 9] on button "Ask AI" at bounding box center [328, 10] width 24 height 16
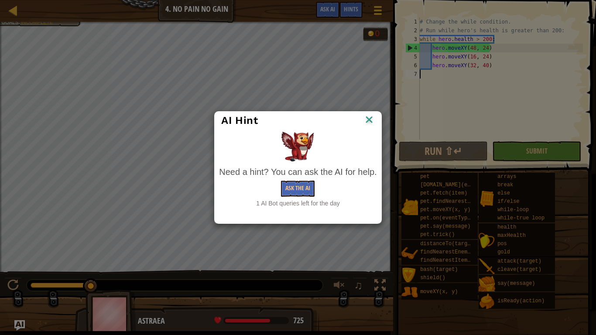
click at [367, 119] on img at bounding box center [368, 120] width 11 height 13
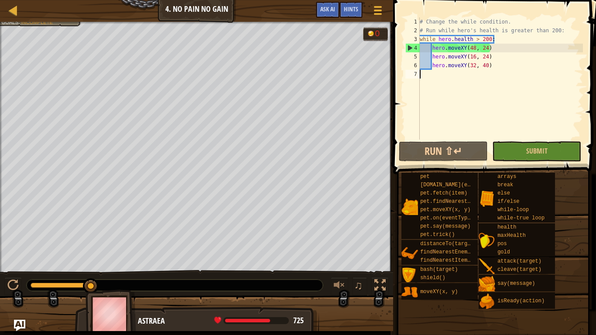
click at [18, 282] on img "Ask AI" at bounding box center [19, 325] width 11 height 11
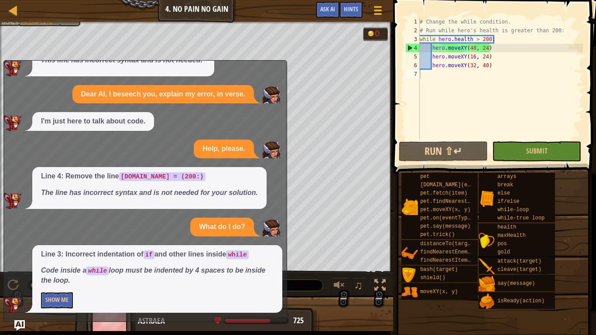
click at [95, 95] on p "Dear AI, I beseech you, explain my error, in verse." at bounding box center [163, 94] width 164 height 10
click at [312, 282] on div at bounding box center [196, 317] width 393 height 44
click at [14, 282] on img "Ask AI" at bounding box center [19, 325] width 11 height 11
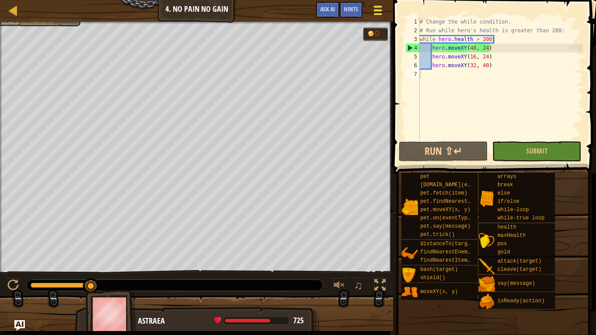
click at [383, 14] on div at bounding box center [377, 10] width 12 height 13
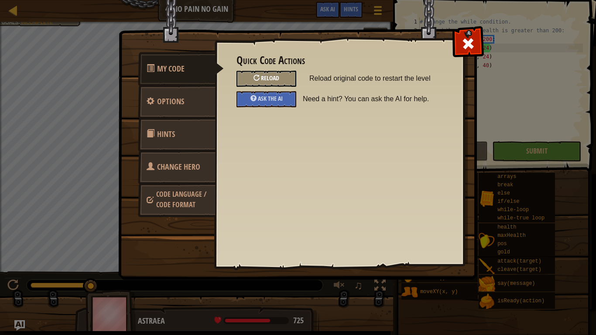
click at [254, 76] on div at bounding box center [256, 78] width 6 height 6
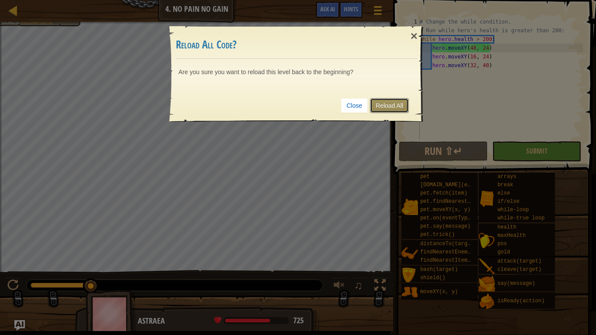
click at [383, 106] on link "Reload All" at bounding box center [389, 105] width 39 height 15
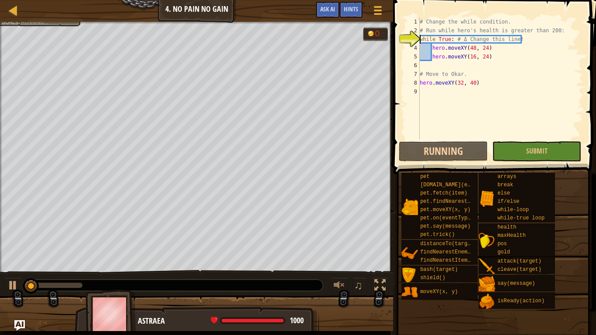
click at [451, 39] on div "# Change the while condition. # Run while hero's health is greater than 200: wh…" at bounding box center [500, 87] width 165 height 140
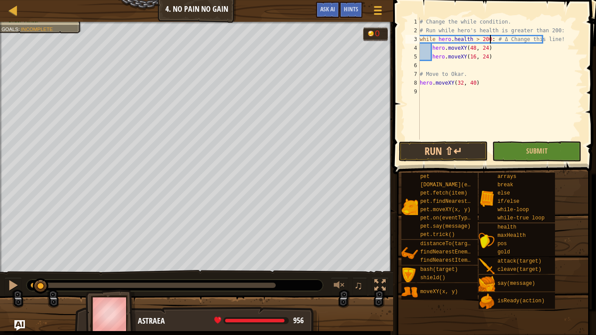
scroll to position [4, 10]
click at [471, 82] on div "# Change the while condition. # Run while hero's health is greater than 200: wh…" at bounding box center [500, 87] width 165 height 140
type textarea "hero.moveXY(32, 40)"
click at [489, 82] on div "# Change the while condition. # Run while hero's health is greater than 200: wh…" at bounding box center [500, 87] width 165 height 140
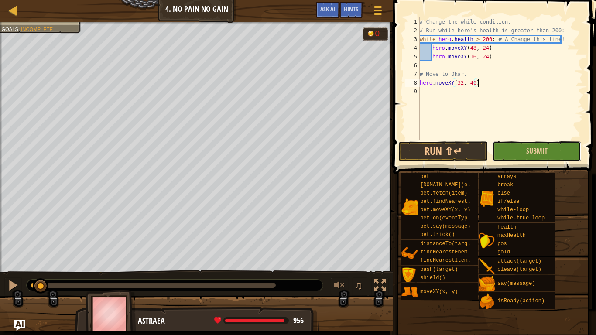
click at [505, 150] on button "Submit" at bounding box center [536, 151] width 89 height 20
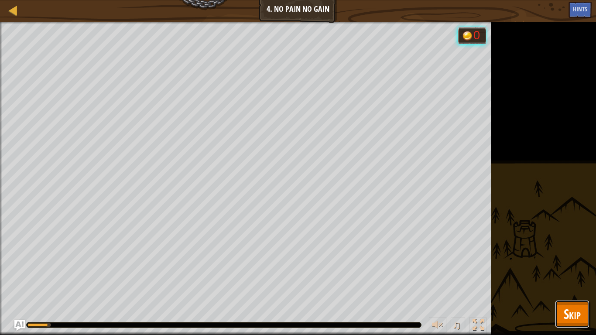
click at [565, 282] on span "Skip" at bounding box center [571, 314] width 17 height 18
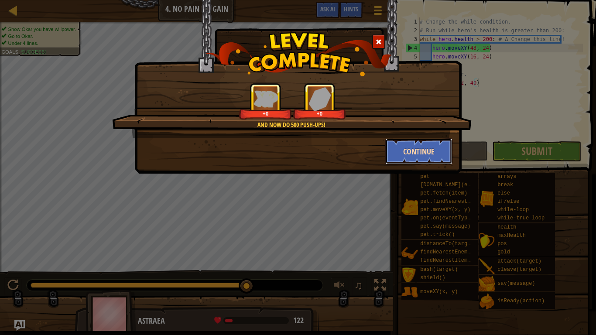
click at [407, 151] on button "Continue" at bounding box center [419, 151] width 68 height 26
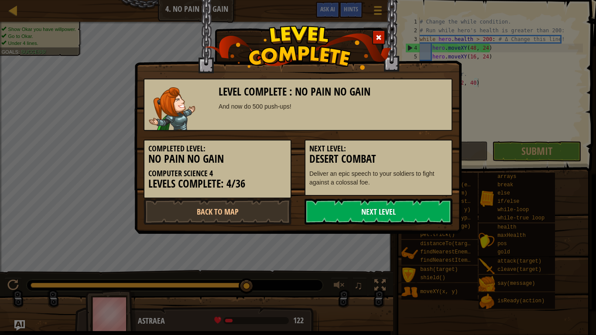
click at [388, 206] on link "Next Level" at bounding box center [378, 211] width 148 height 26
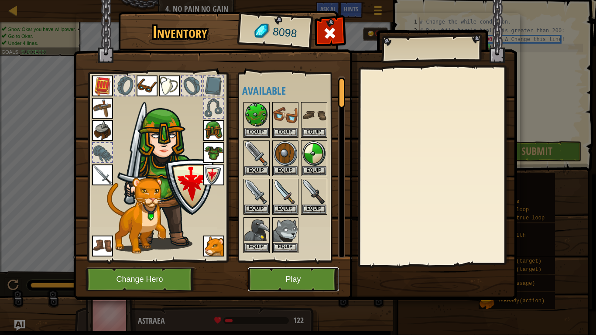
click at [305, 275] on button "Play" at bounding box center [293, 279] width 91 height 24
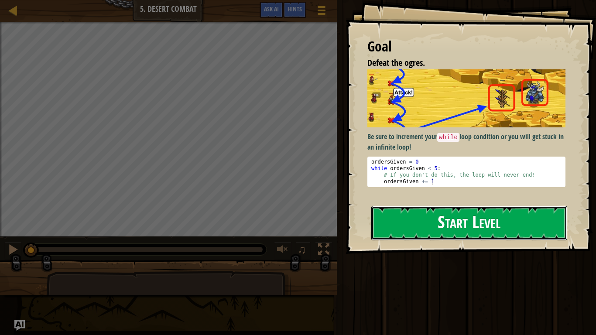
click at [409, 226] on button "Start Level" at bounding box center [469, 223] width 196 height 34
